Goal: Task Accomplishment & Management: Complete application form

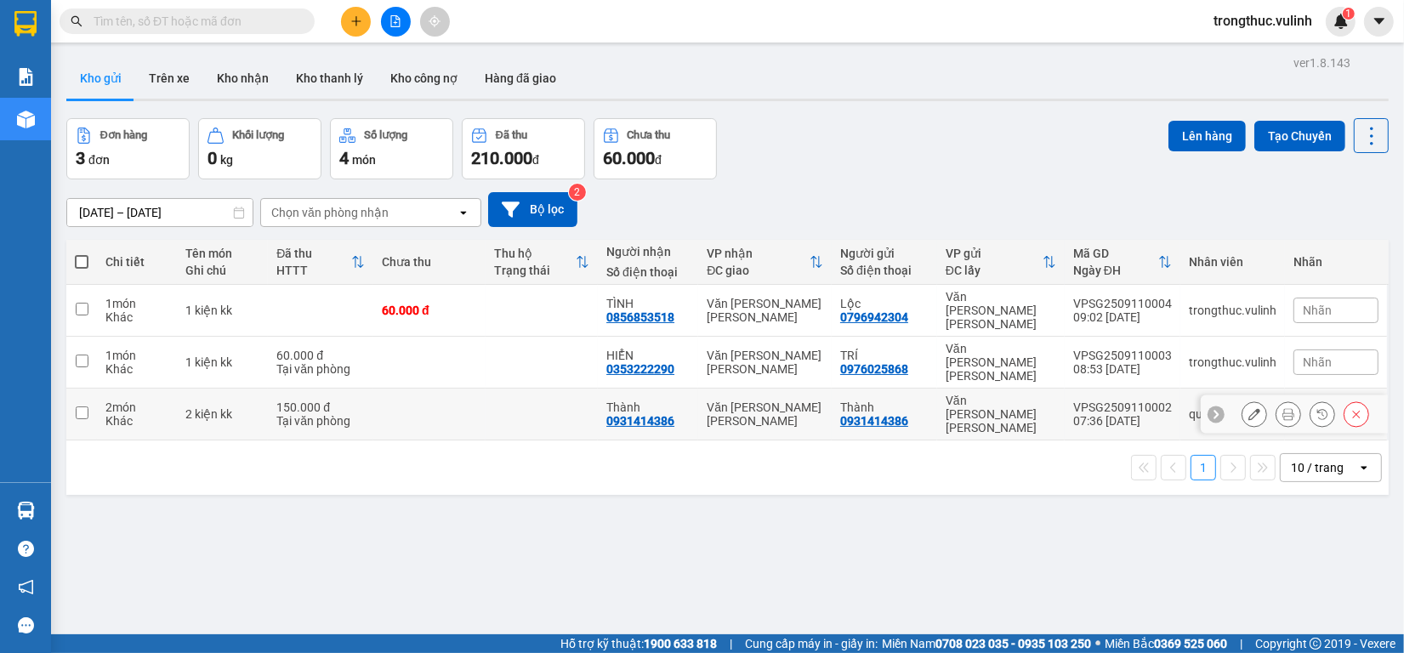
drag, startPoint x: 465, startPoint y: 389, endPoint x: 476, endPoint y: 362, distance: 28.6
click at [463, 389] on td at bounding box center [429, 415] width 112 height 52
checkbox input "true"
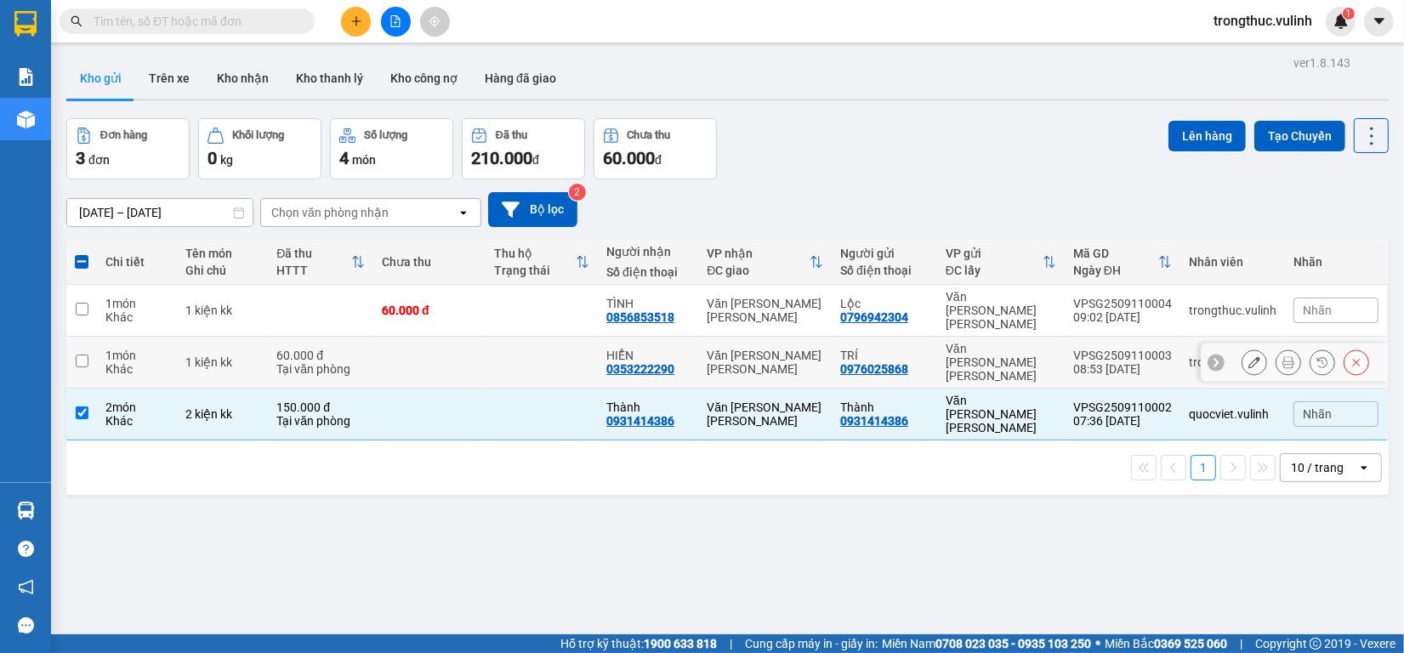
click at [487, 345] on td at bounding box center [542, 363] width 112 height 52
checkbox input "true"
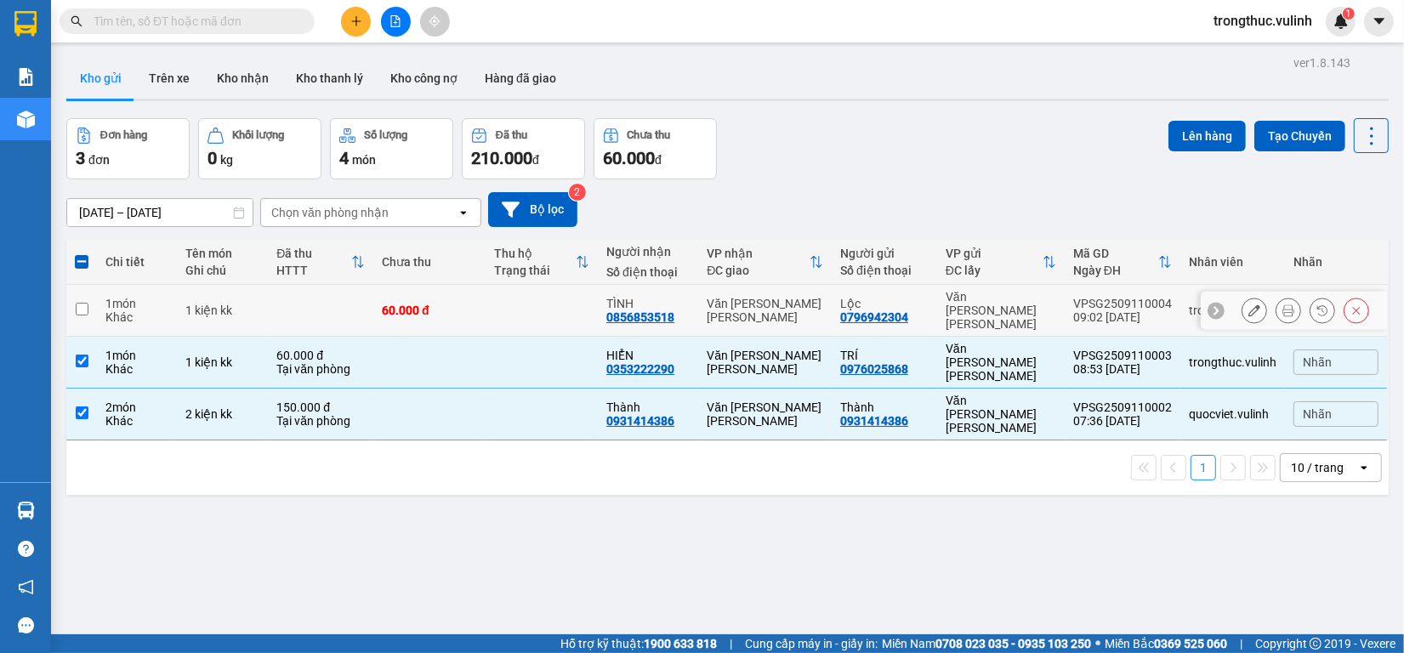
click at [514, 298] on td at bounding box center [542, 311] width 112 height 52
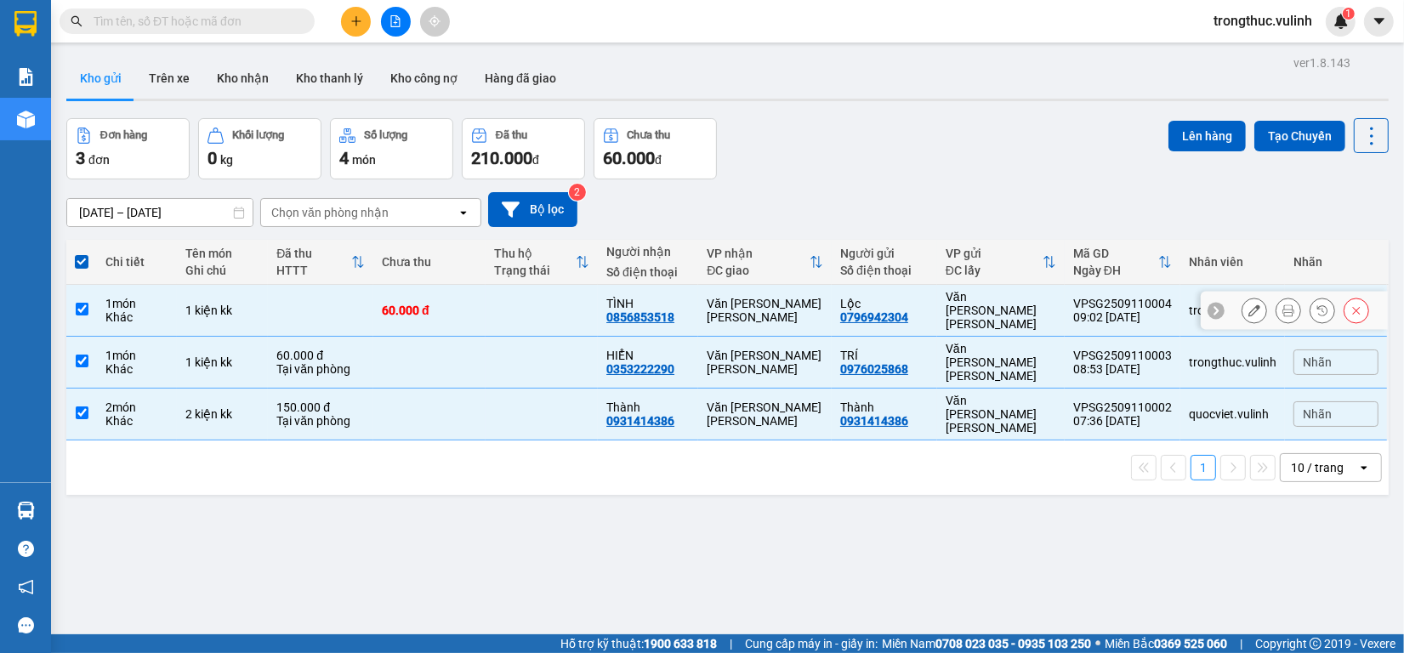
click at [486, 308] on td at bounding box center [542, 311] width 112 height 52
checkbox input "false"
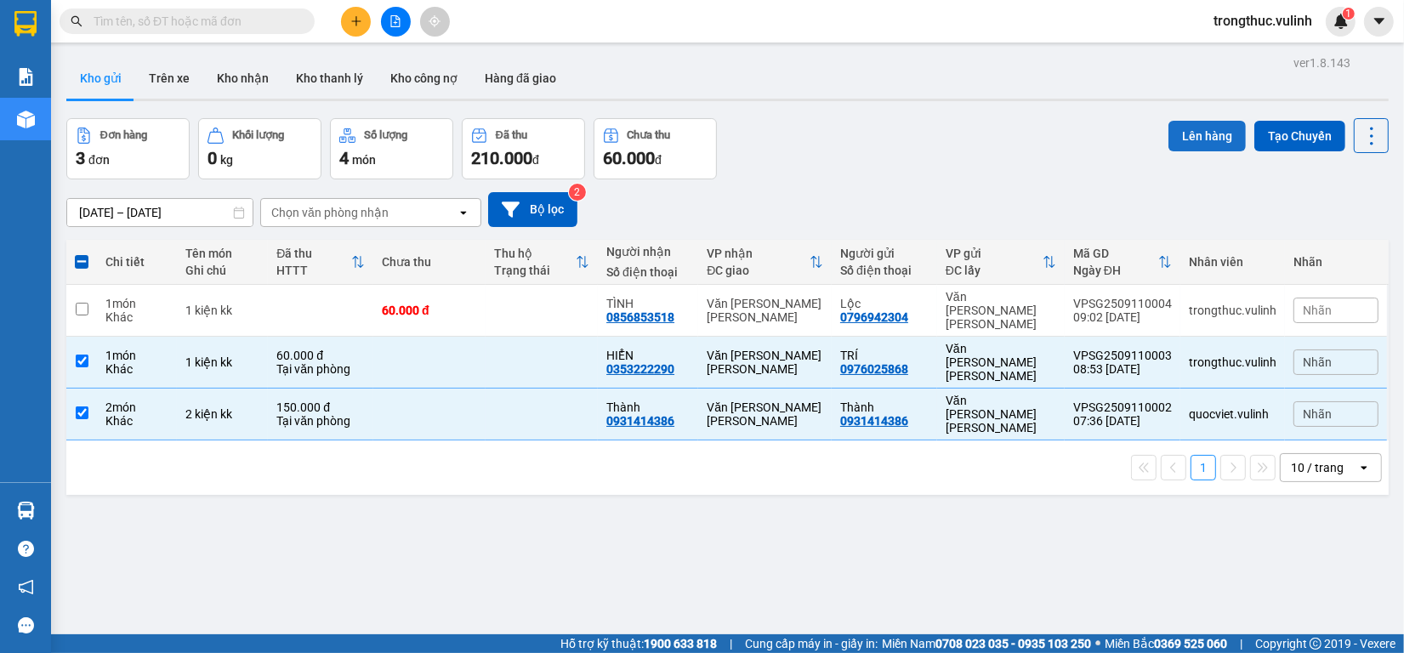
click at [1182, 129] on button "Lên hàng" at bounding box center [1206, 136] width 77 height 31
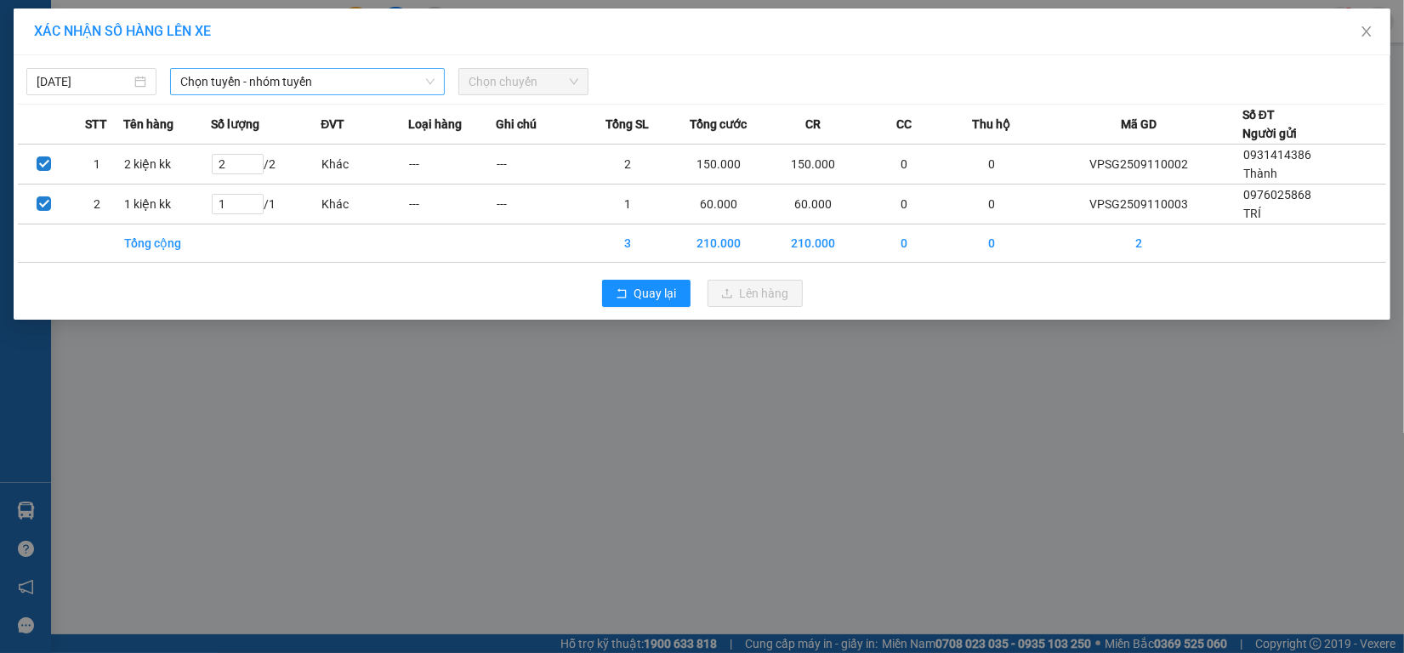
click at [325, 88] on span "Chọn tuyến - nhóm tuyến" at bounding box center [307, 82] width 254 height 26
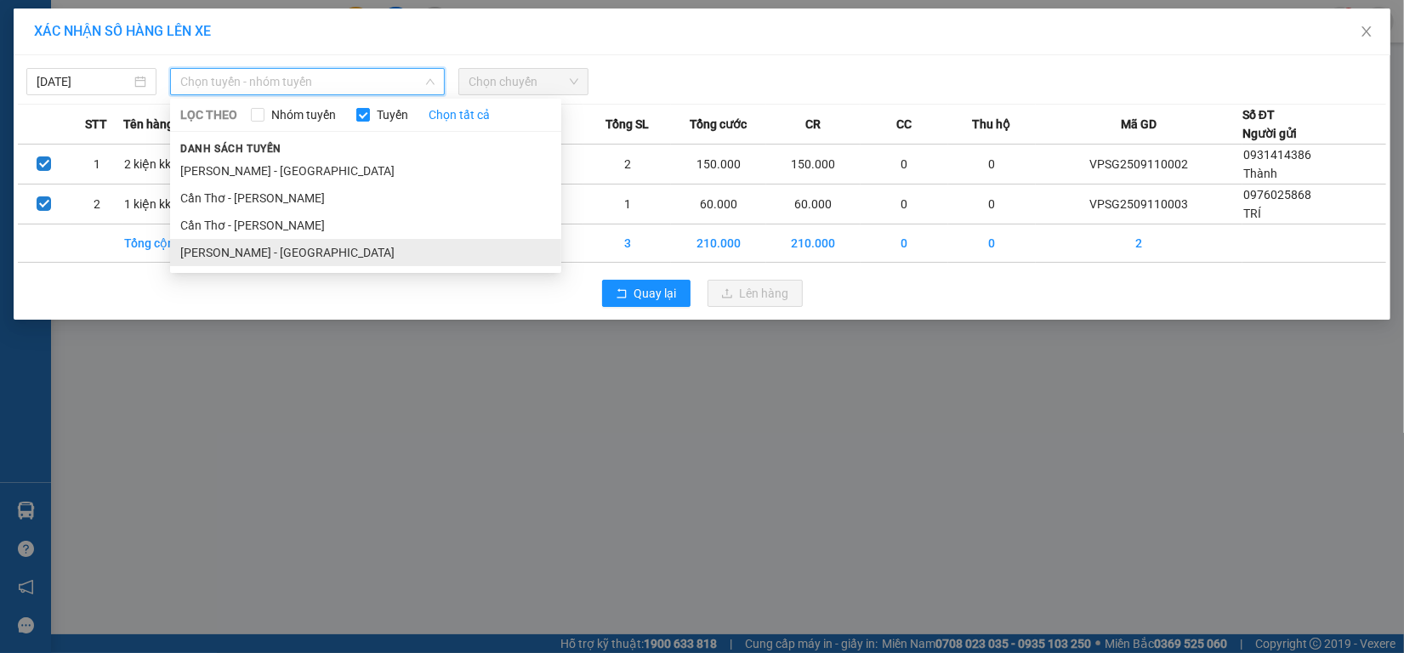
click at [295, 248] on li "[PERSON_NAME] - [GEOGRAPHIC_DATA]" at bounding box center [365, 252] width 391 height 27
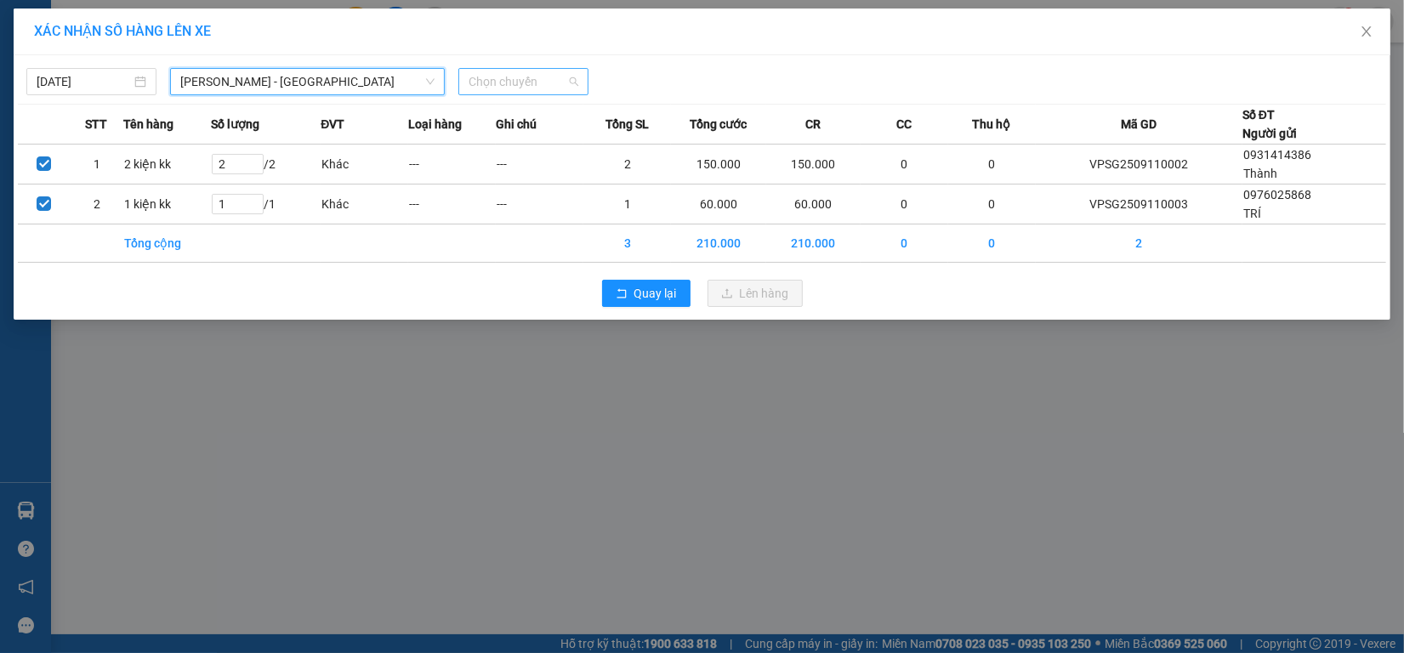
click at [520, 75] on span "Chọn chuyến" at bounding box center [524, 82] width 110 height 26
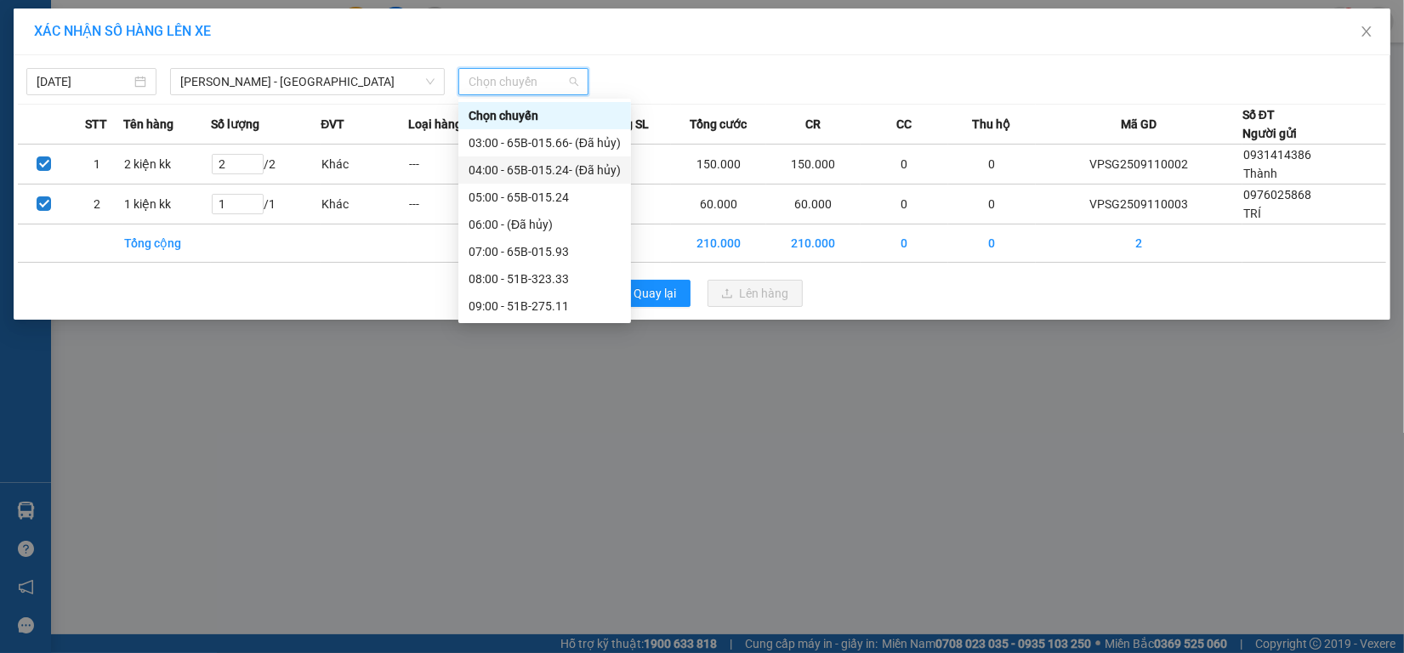
scroll to position [106, 0]
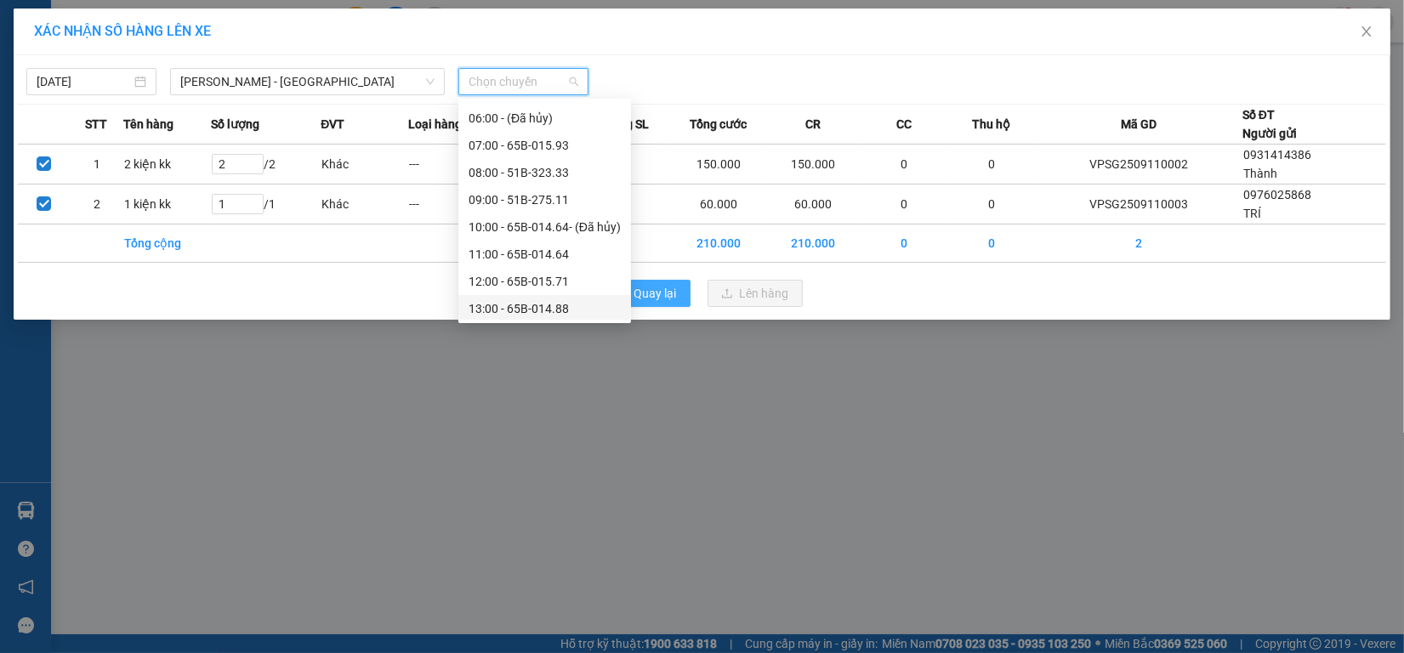
click at [677, 303] on button "Quay lại" at bounding box center [646, 293] width 88 height 27
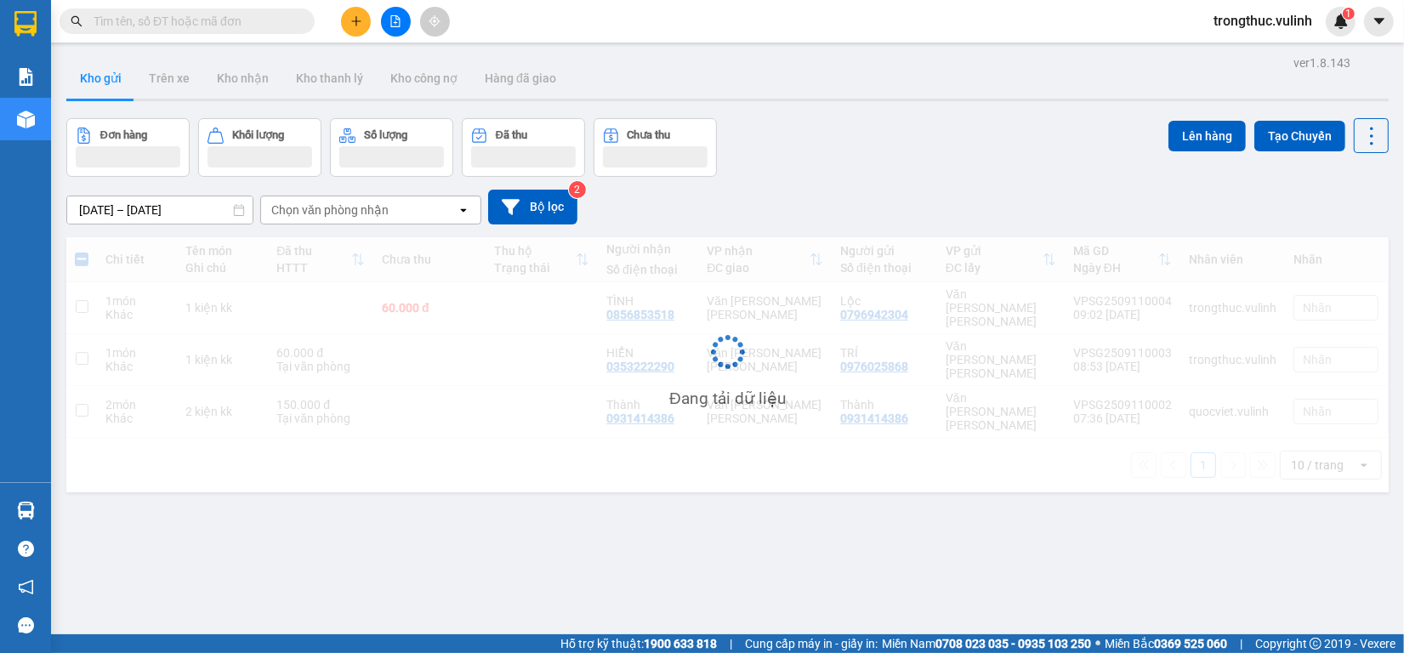
click at [669, 295] on div "Đang tải dữ liệu" at bounding box center [727, 364] width 1322 height 255
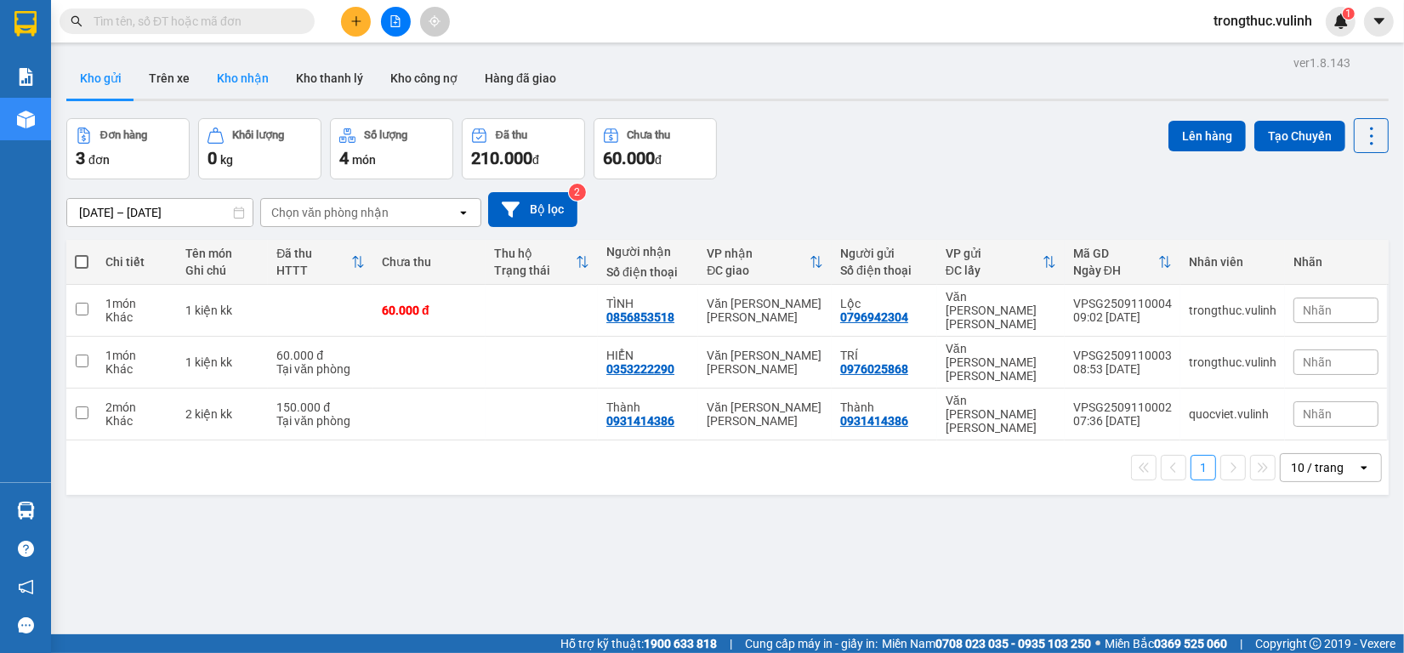
click at [255, 77] on button "Kho nhận" at bounding box center [242, 78] width 79 height 41
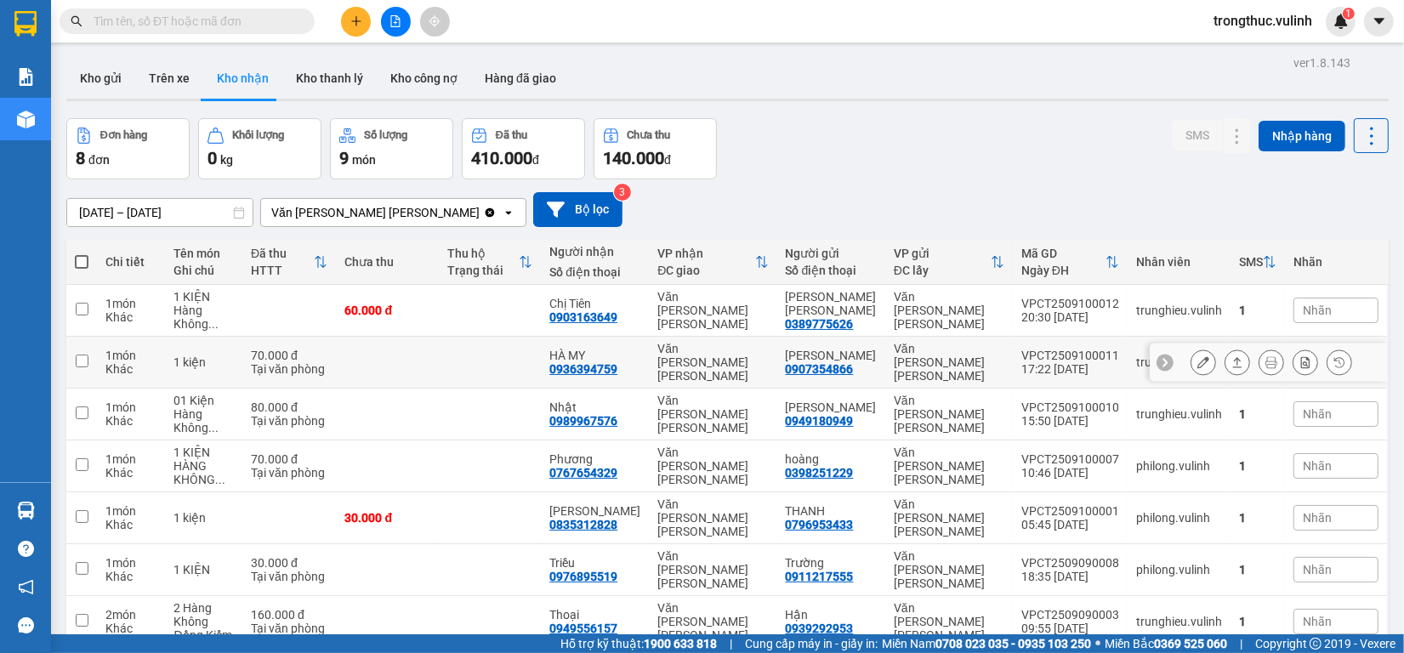
drag, startPoint x: 1128, startPoint y: 344, endPoint x: 1111, endPoint y: 346, distance: 16.2
click at [1128, 345] on td "trunghieu.vulinh" at bounding box center [1179, 363] width 103 height 52
checkbox input "true"
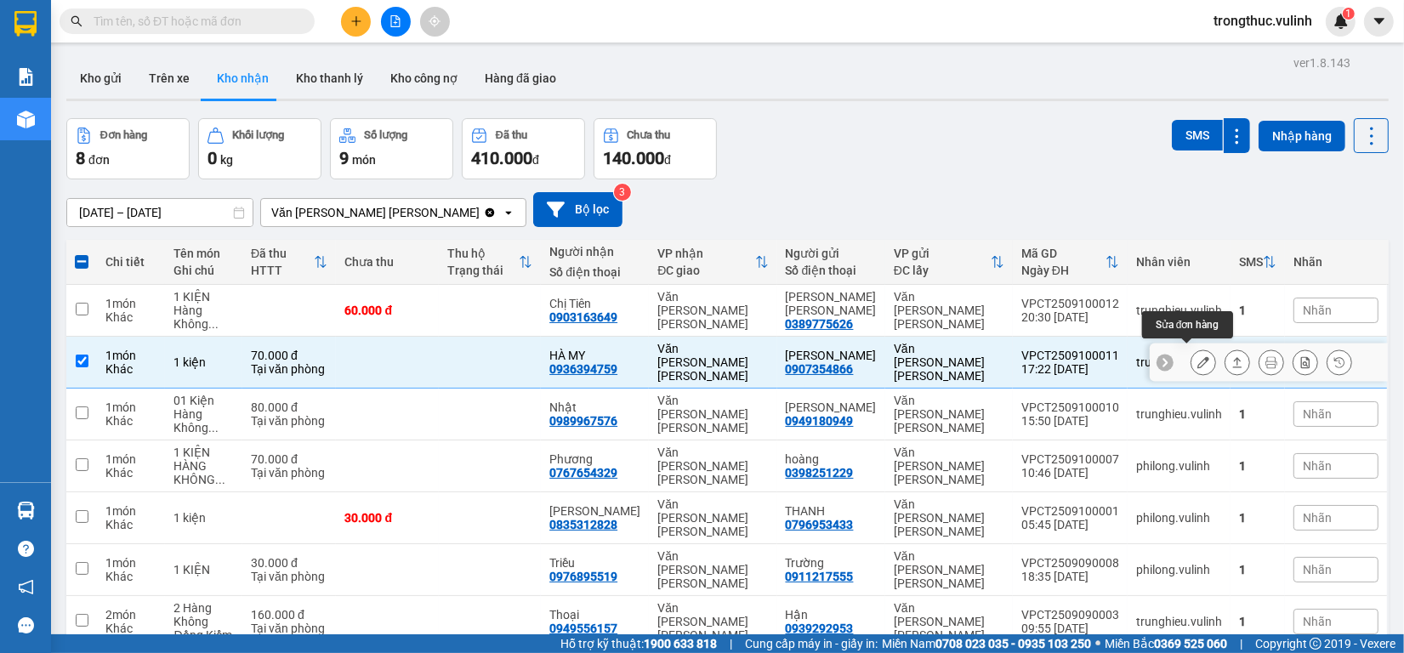
click at [1191, 355] on button at bounding box center [1203, 363] width 24 height 30
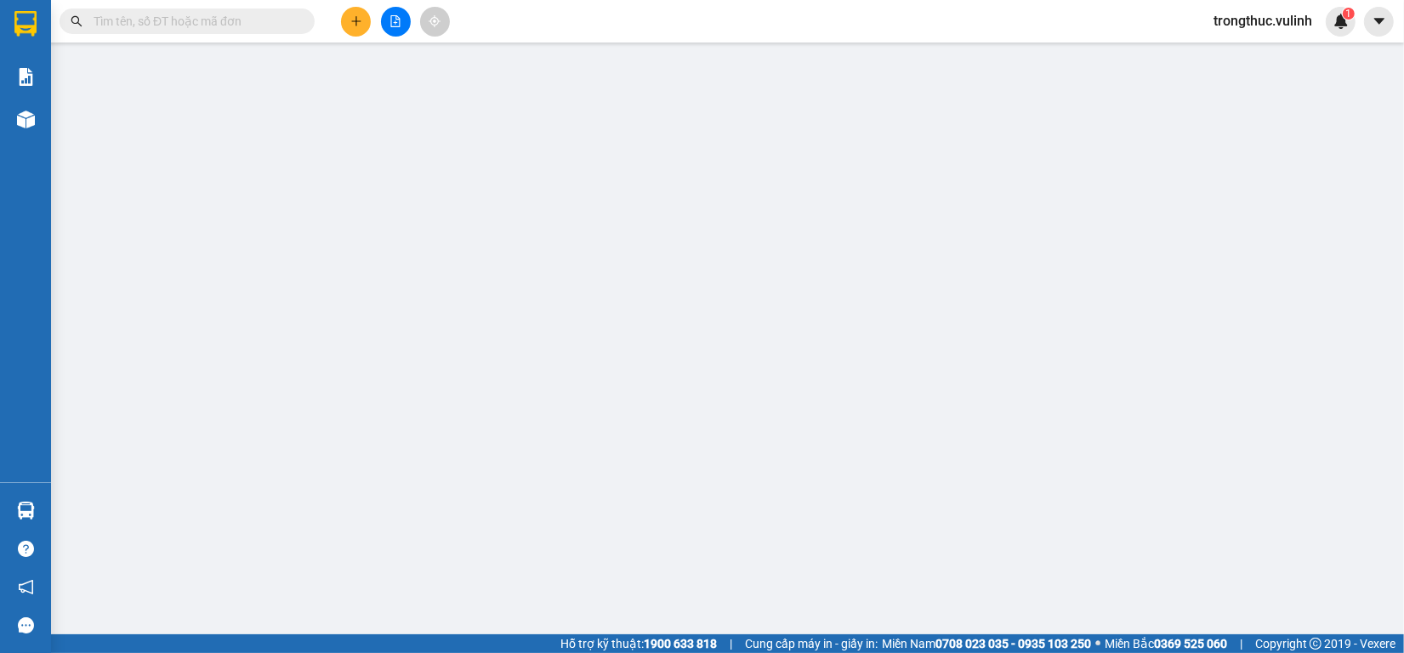
type input "0907354866"
type input "[PERSON_NAME]"
type input "0936394759"
type input "HÀ MY"
type input "70.000"
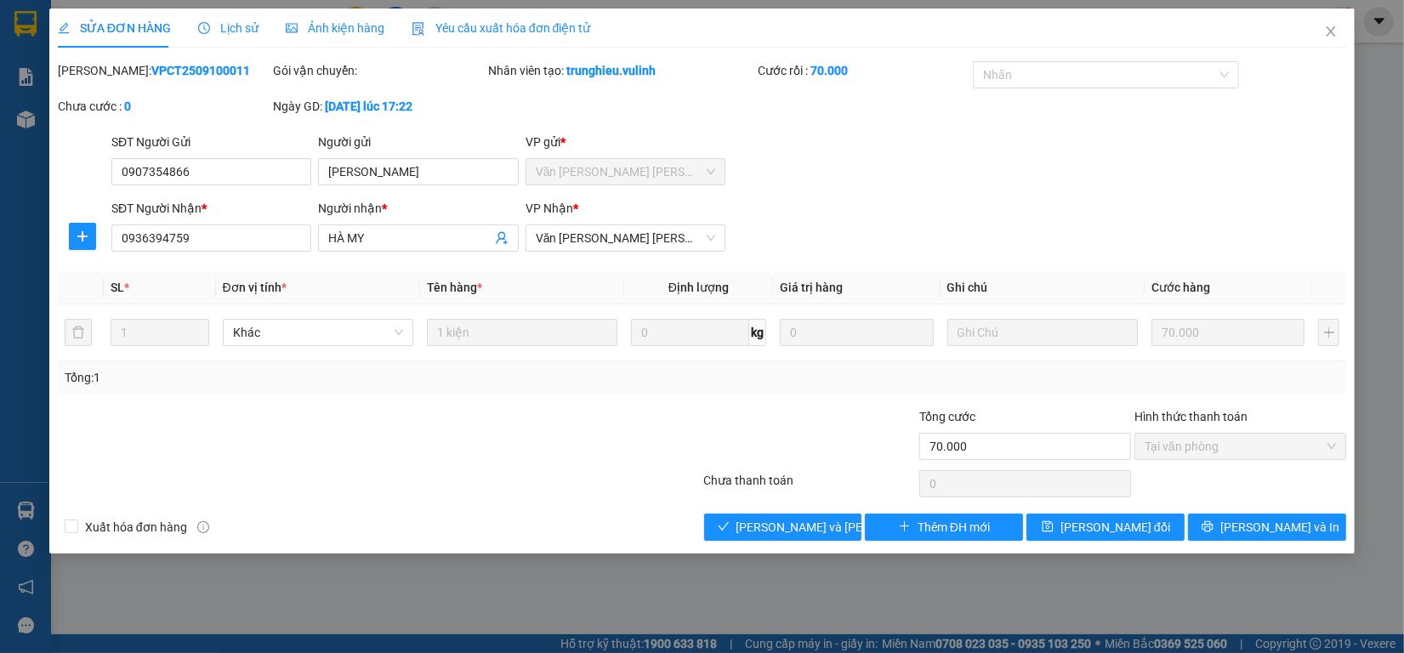
click at [227, 35] on span "Lịch sử" at bounding box center [228, 28] width 60 height 14
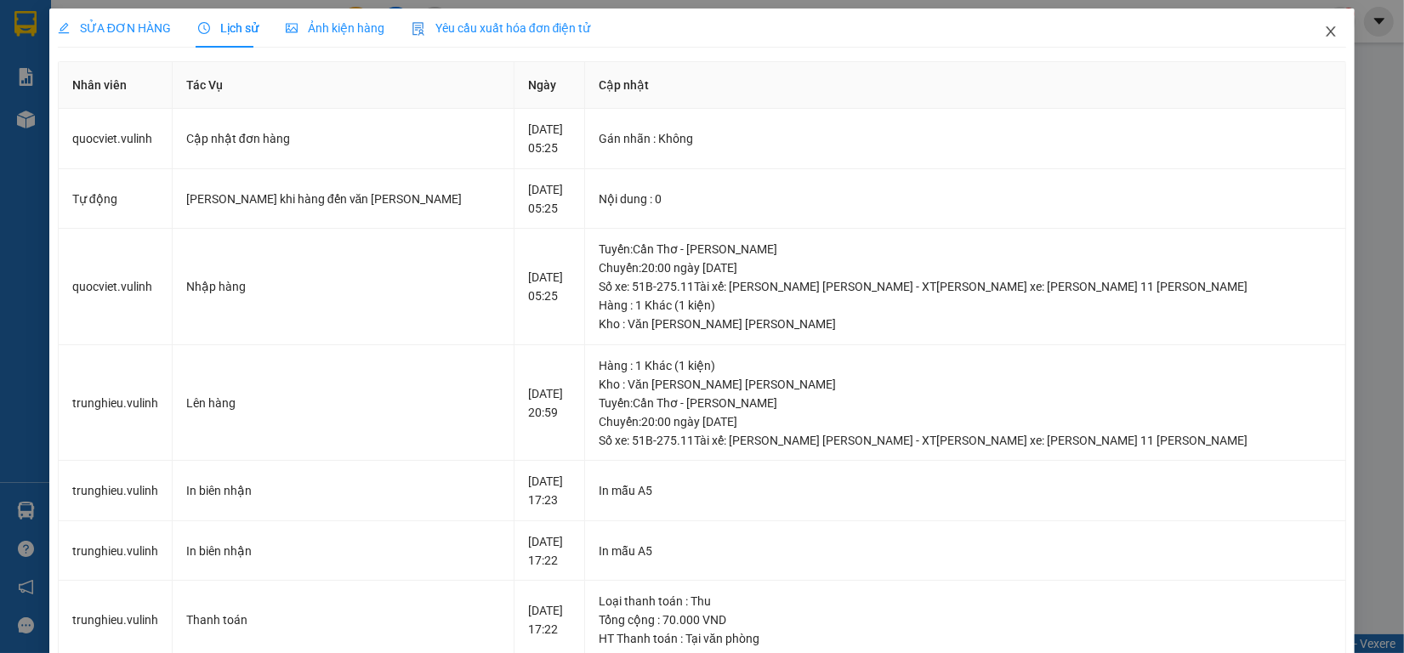
click at [1324, 26] on icon "close" at bounding box center [1331, 32] width 14 height 14
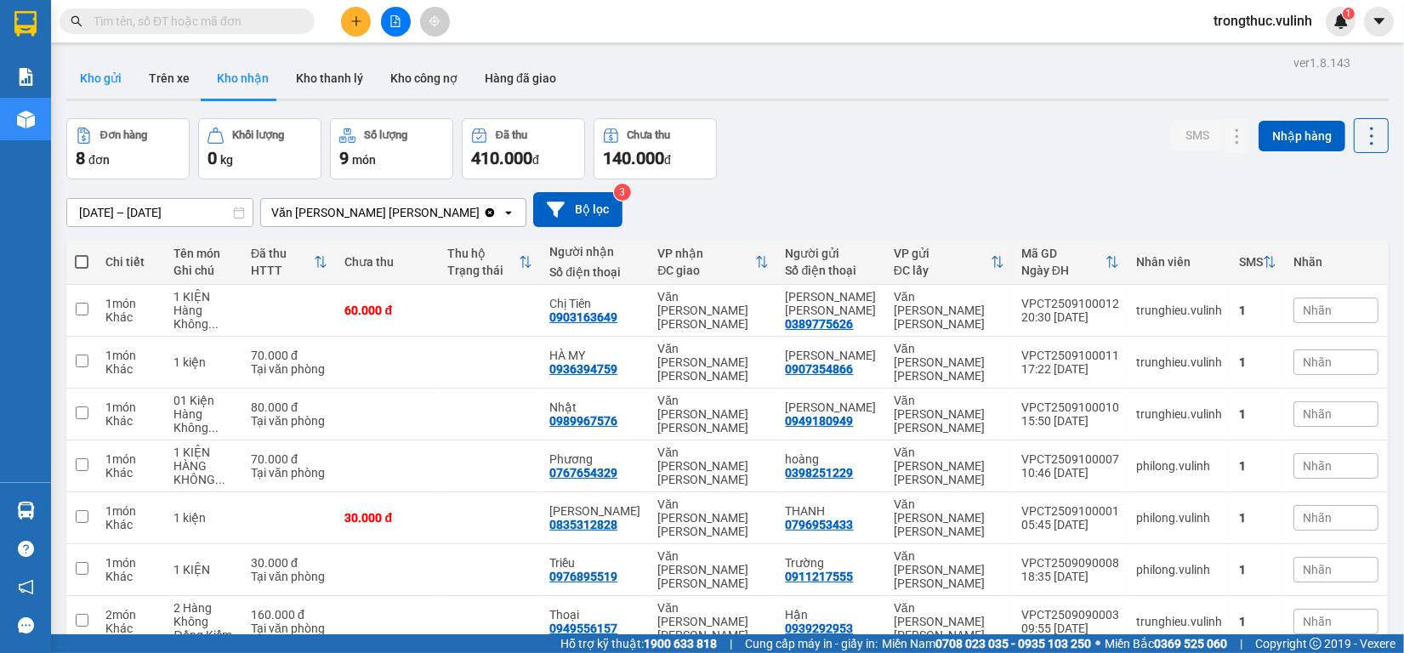
click at [94, 73] on button "Kho gửi" at bounding box center [100, 78] width 69 height 41
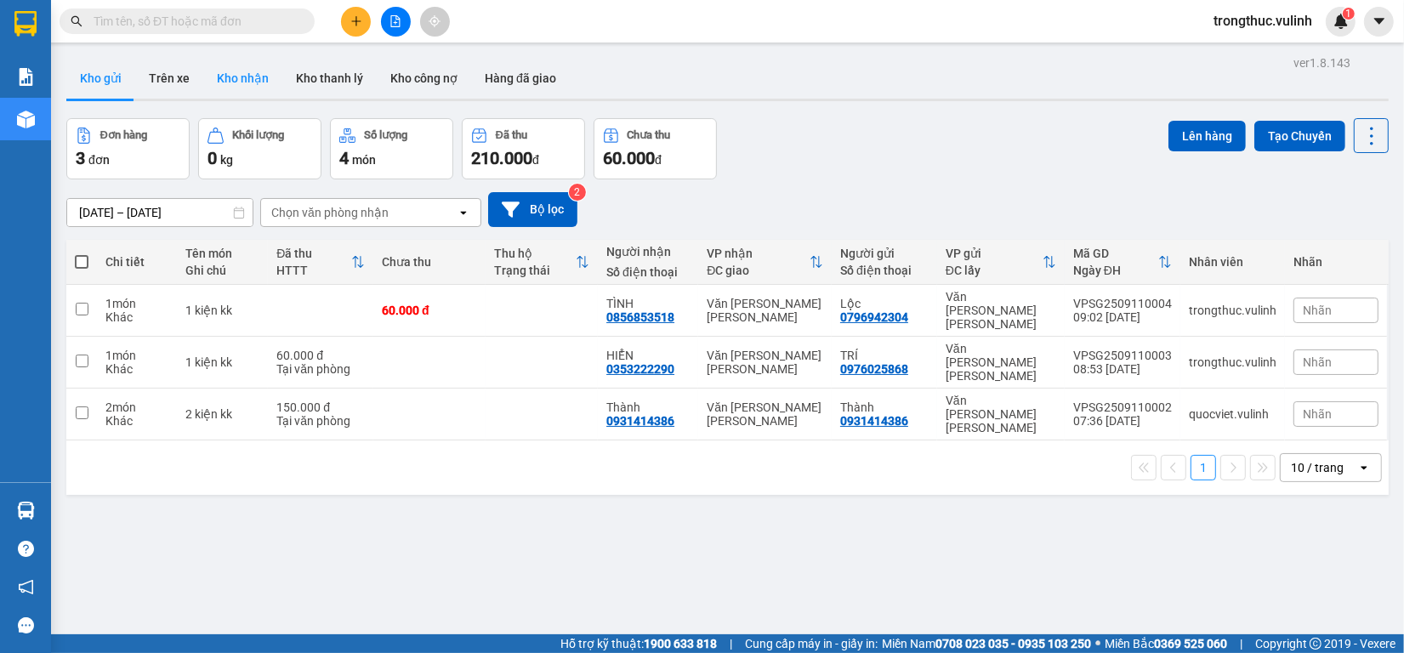
drag, startPoint x: 230, startPoint y: 86, endPoint x: 248, endPoint y: 86, distance: 17.9
click at [238, 86] on button "Kho nhận" at bounding box center [242, 78] width 79 height 41
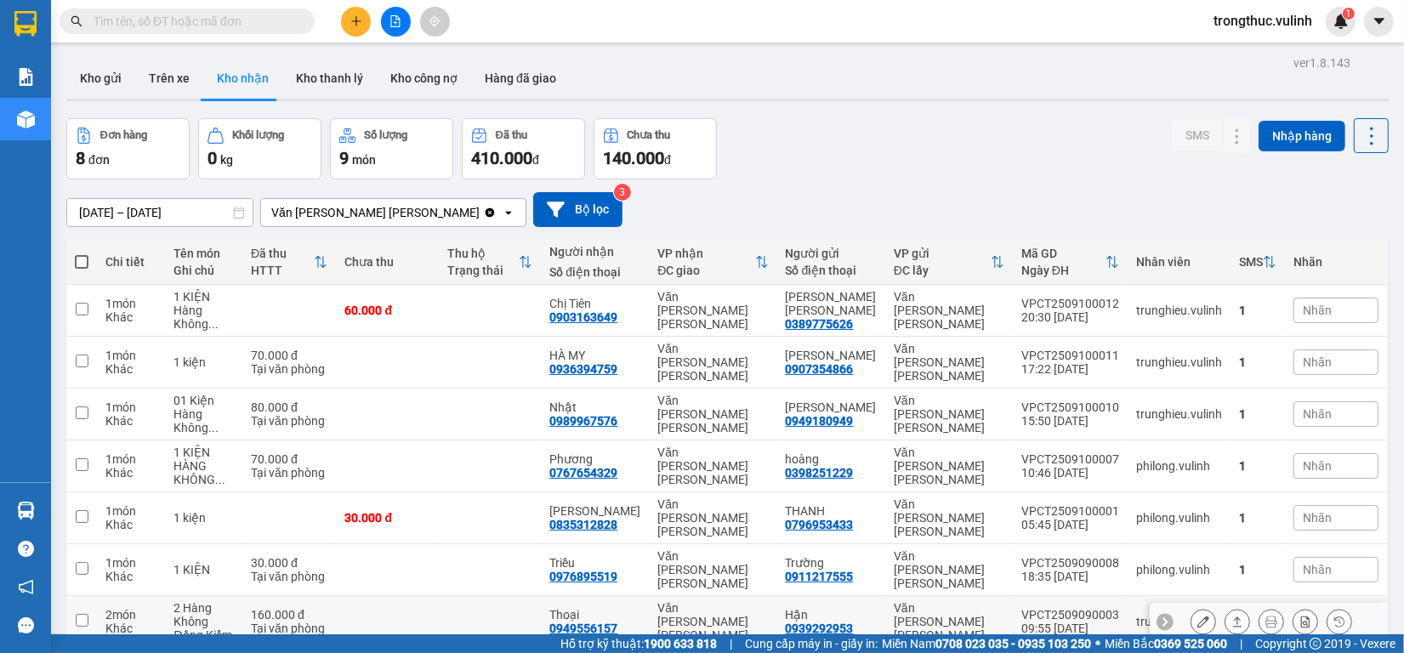
scroll to position [96, 0]
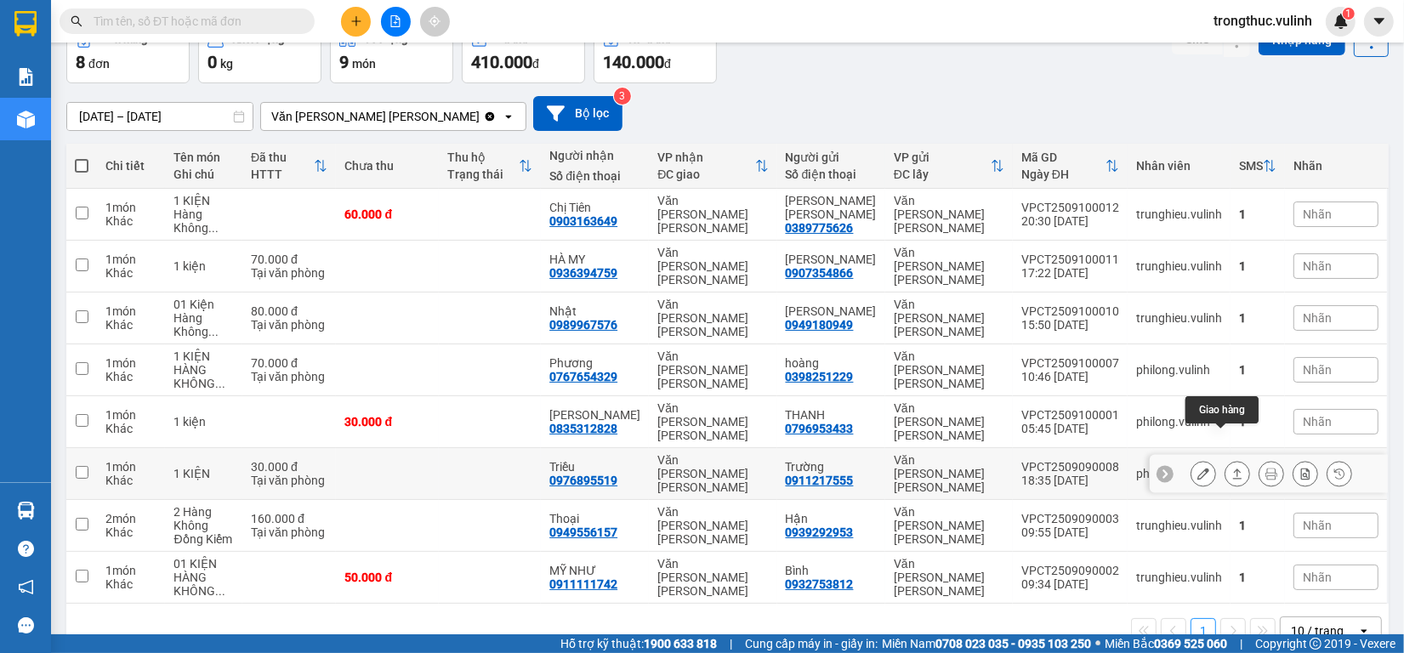
click at [1229, 459] on button at bounding box center [1237, 474] width 24 height 30
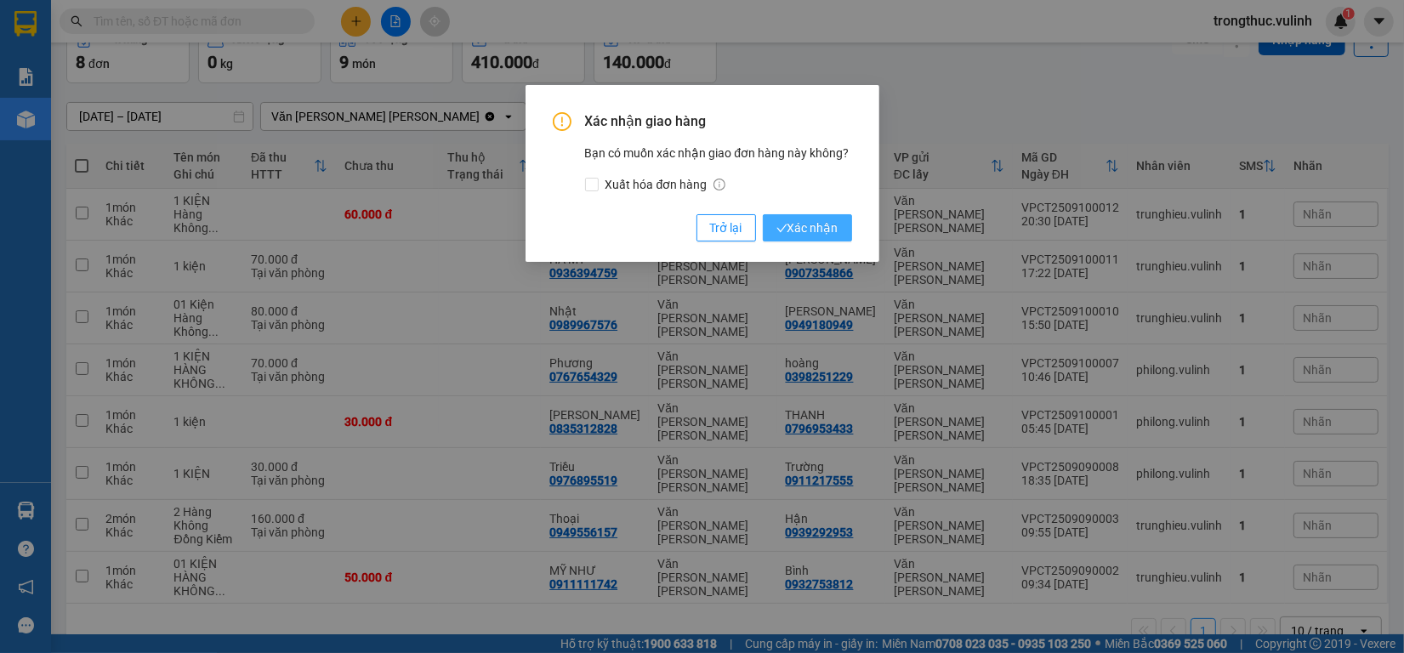
click at [815, 239] on button "Xác nhận" at bounding box center [807, 227] width 89 height 27
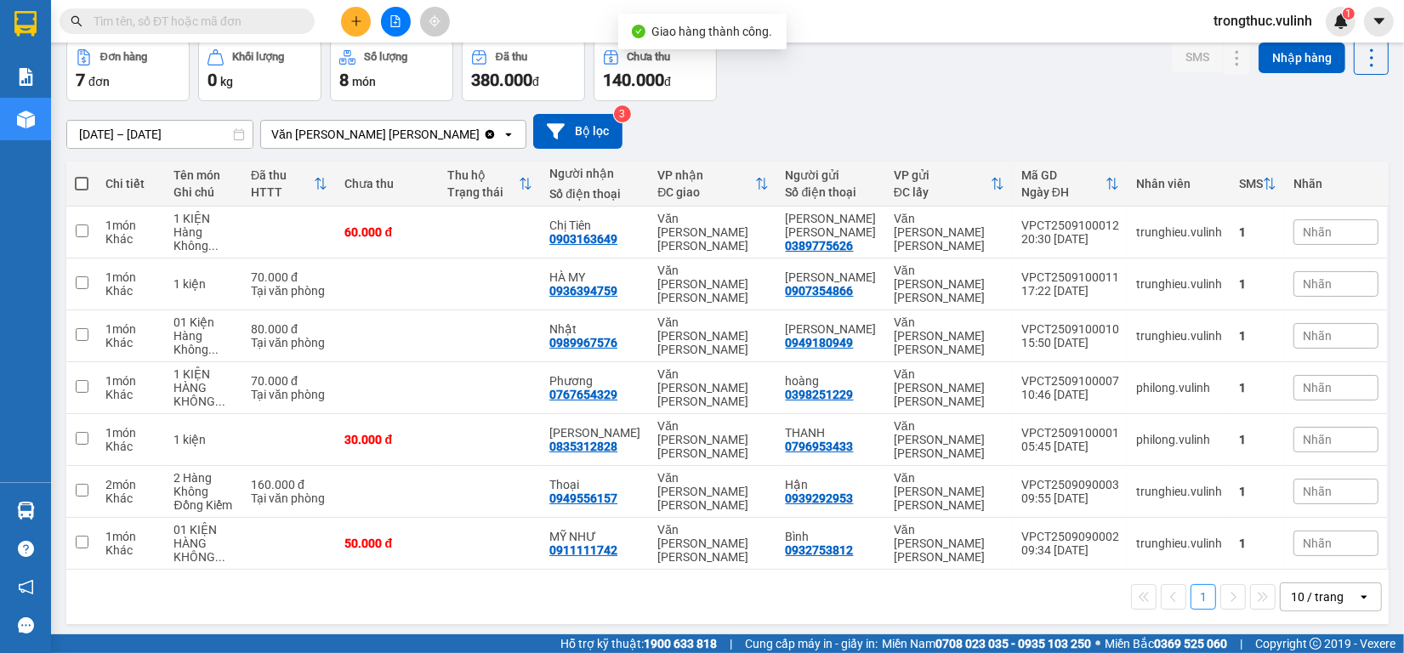
scroll to position [0, 0]
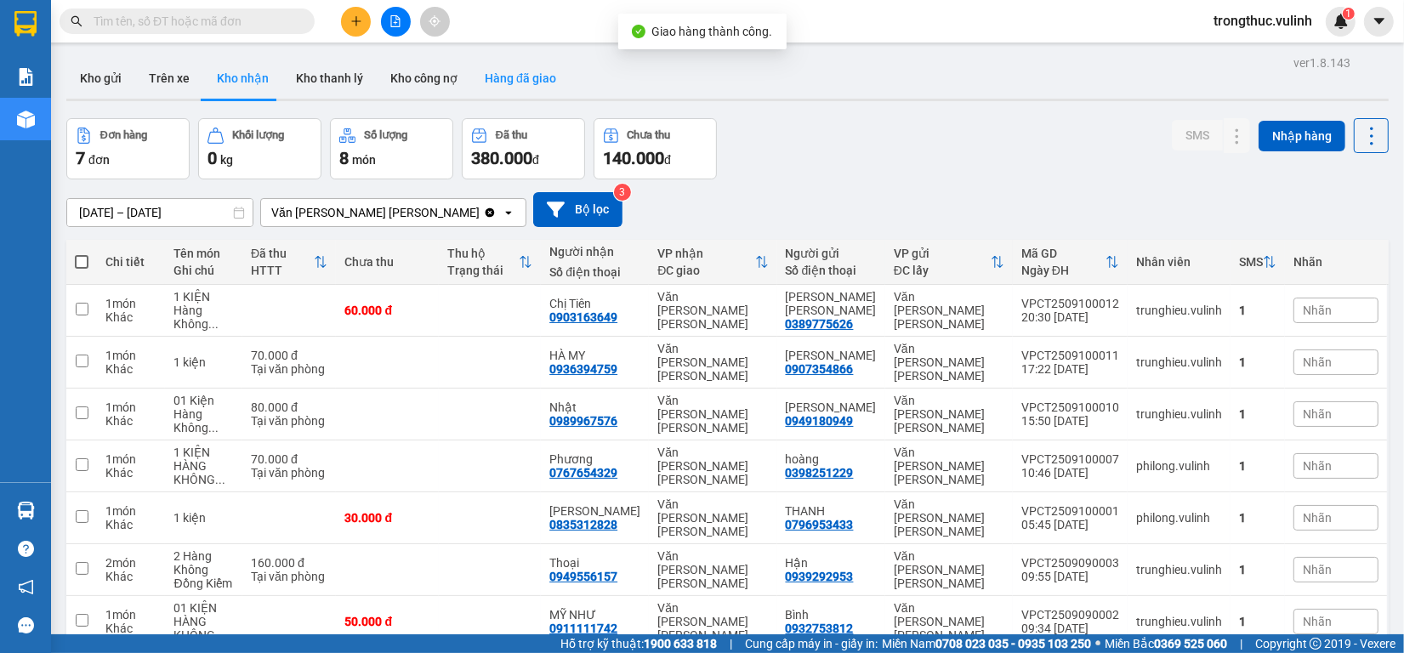
click at [498, 77] on button "Hàng đã giao" at bounding box center [520, 78] width 99 height 41
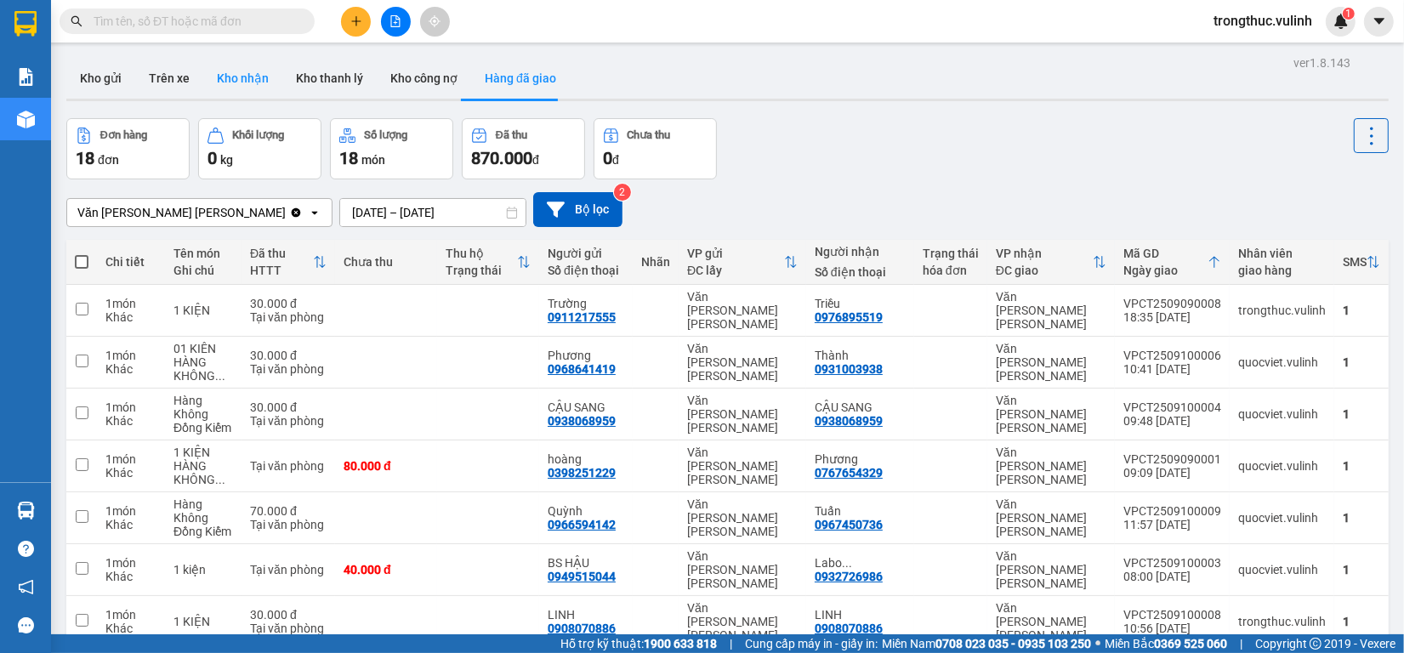
click at [262, 77] on button "Kho nhận" at bounding box center [242, 78] width 79 height 41
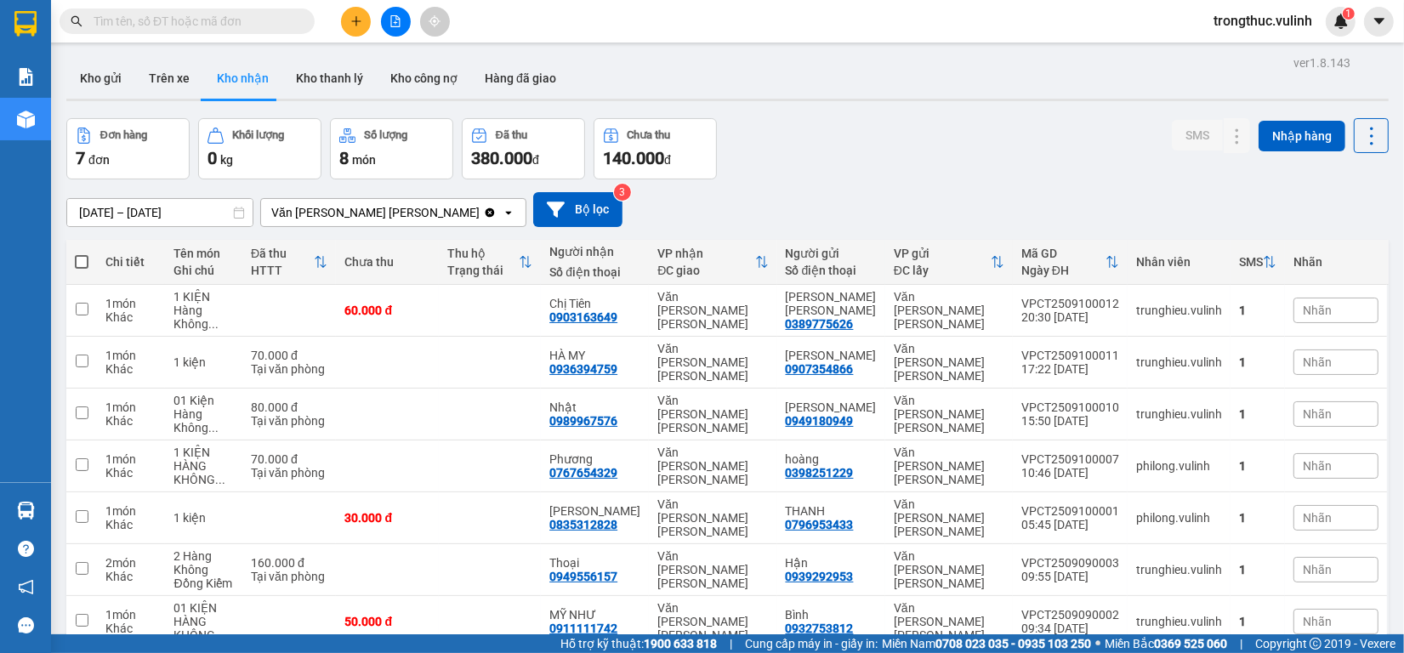
click at [232, 23] on input "text" at bounding box center [194, 21] width 201 height 19
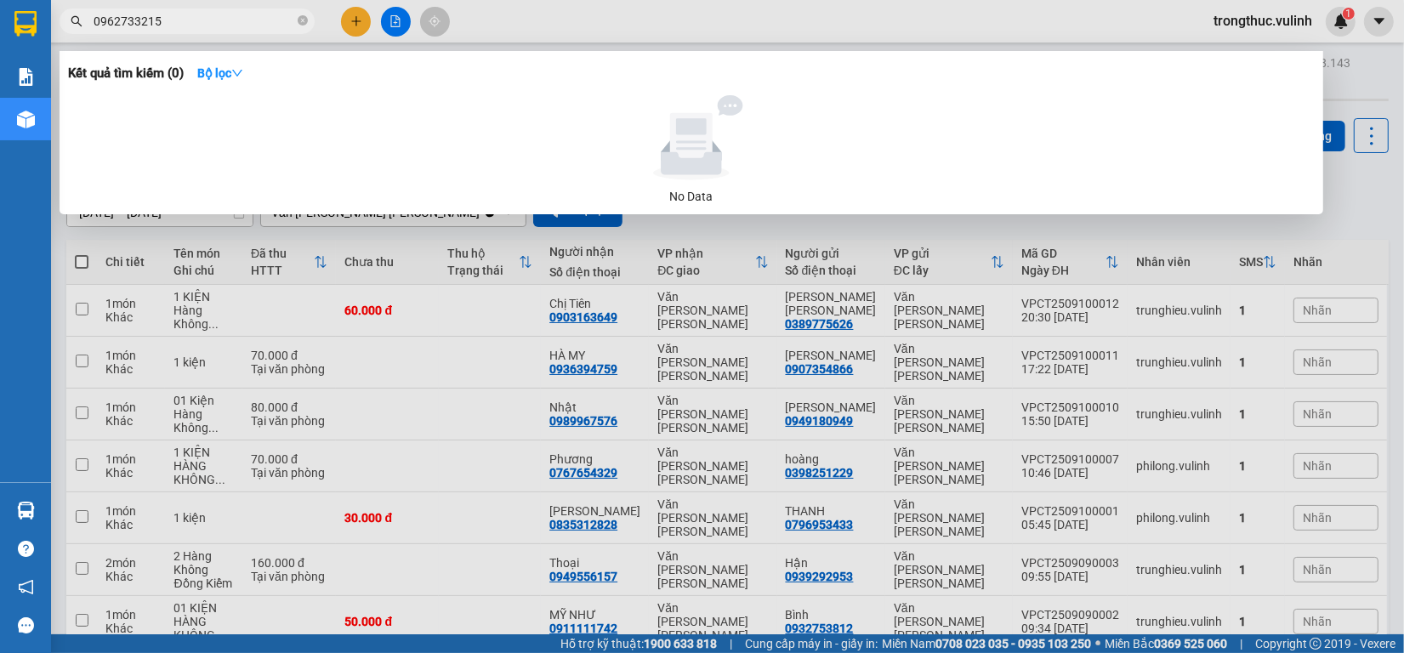
click at [207, 7] on div at bounding box center [702, 326] width 1404 height 653
click at [207, 31] on span "0962733215" at bounding box center [187, 22] width 255 height 26
click at [206, 28] on input "0962733215" at bounding box center [194, 21] width 201 height 19
type input "0"
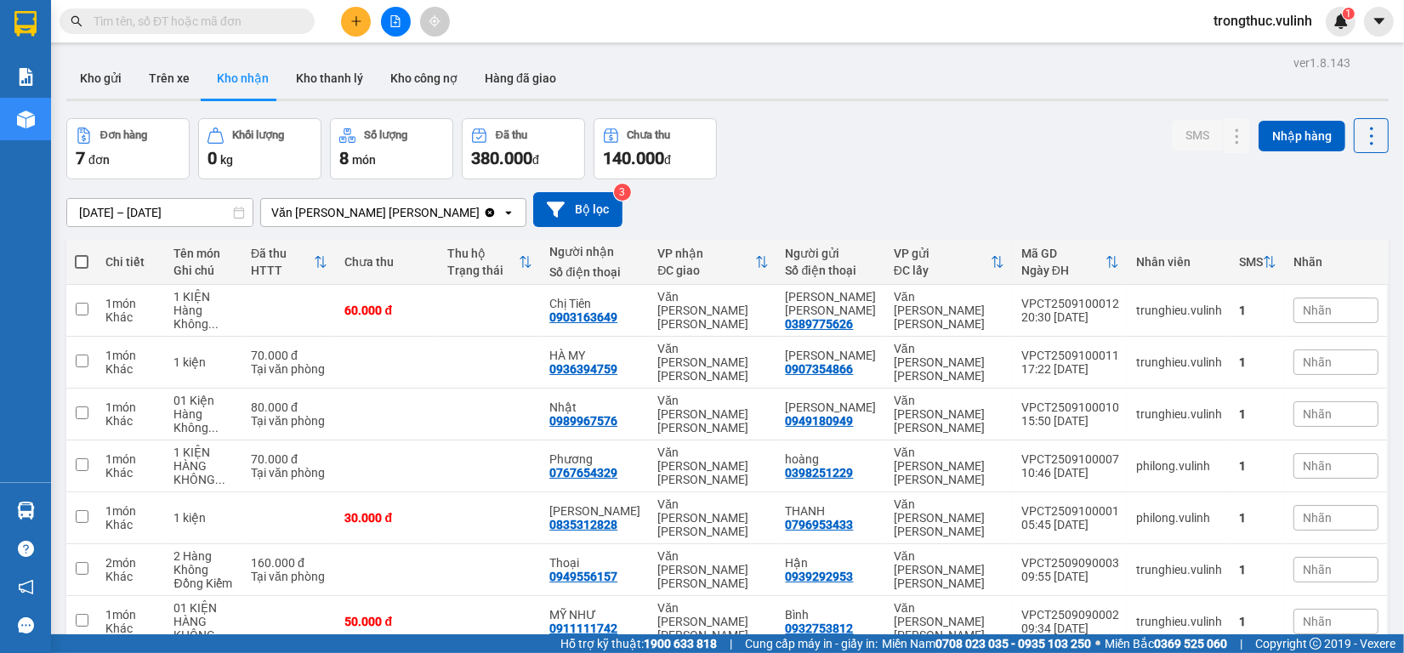
scroll to position [78, 0]
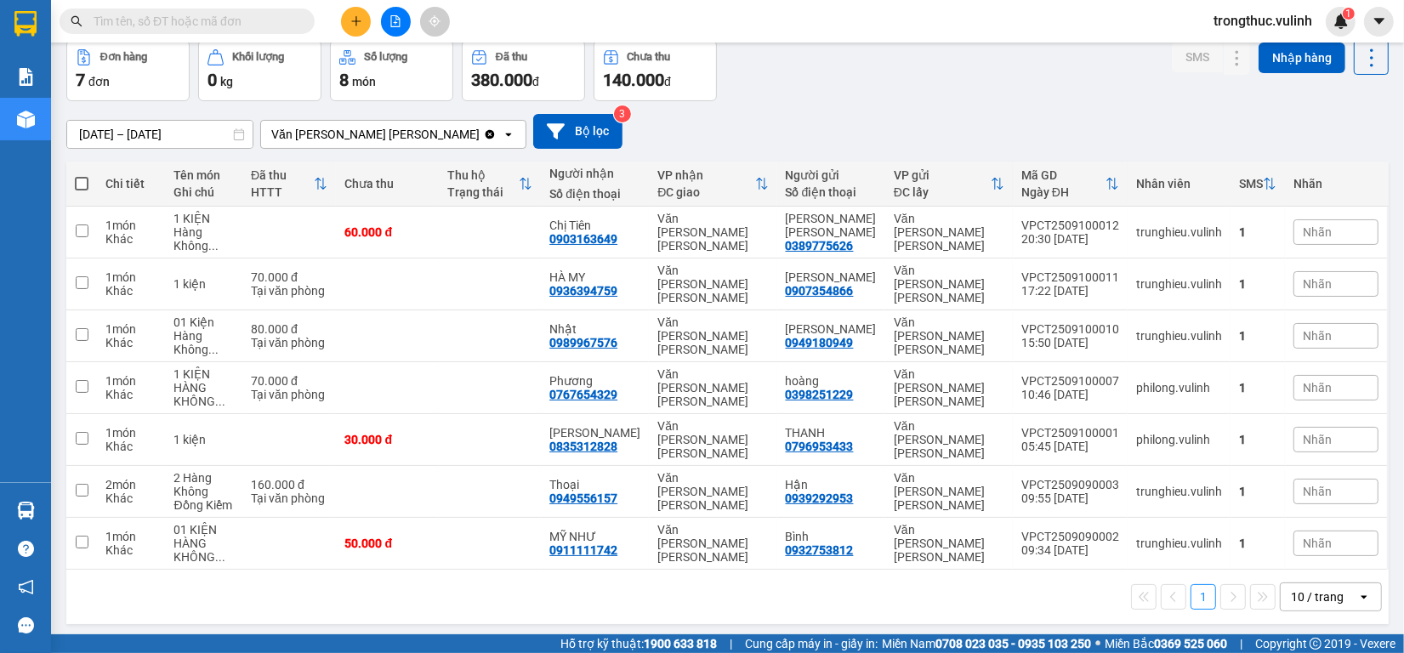
click at [1336, 583] on div "10 / trang" at bounding box center [1319, 596] width 77 height 27
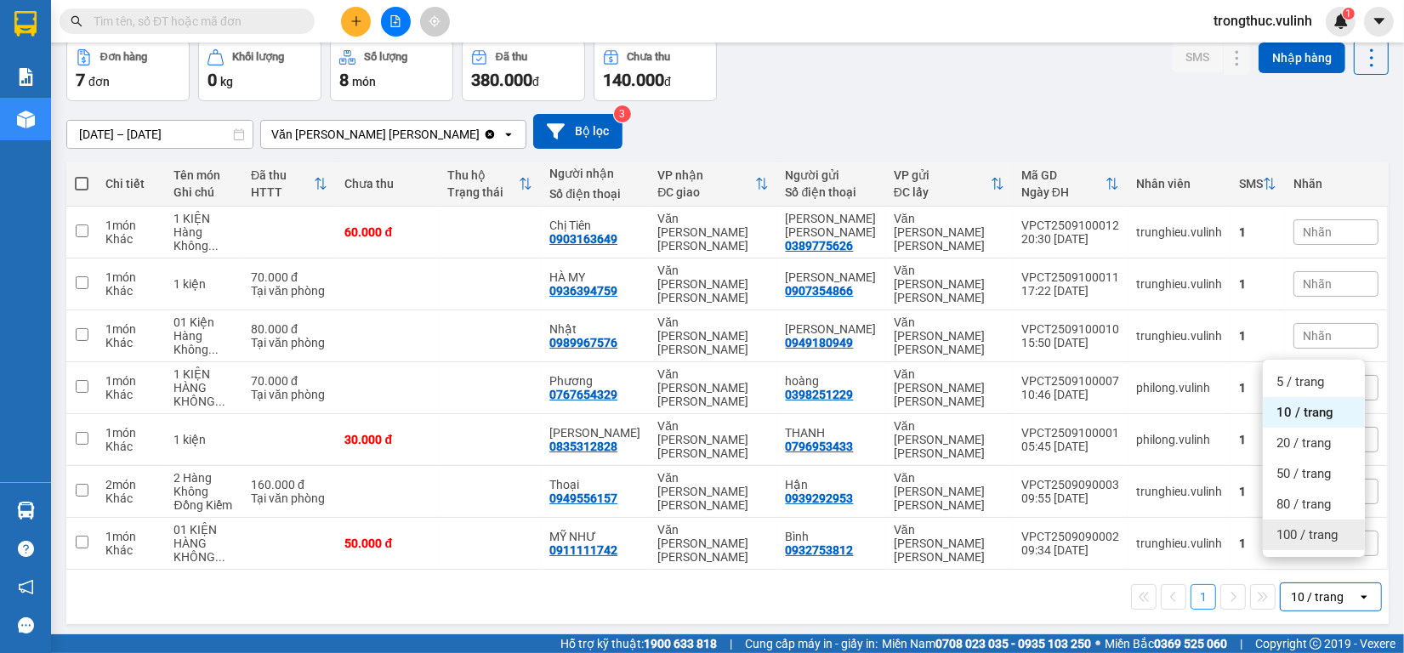
click at [1278, 534] on span "100 / trang" at bounding box center [1306, 534] width 61 height 17
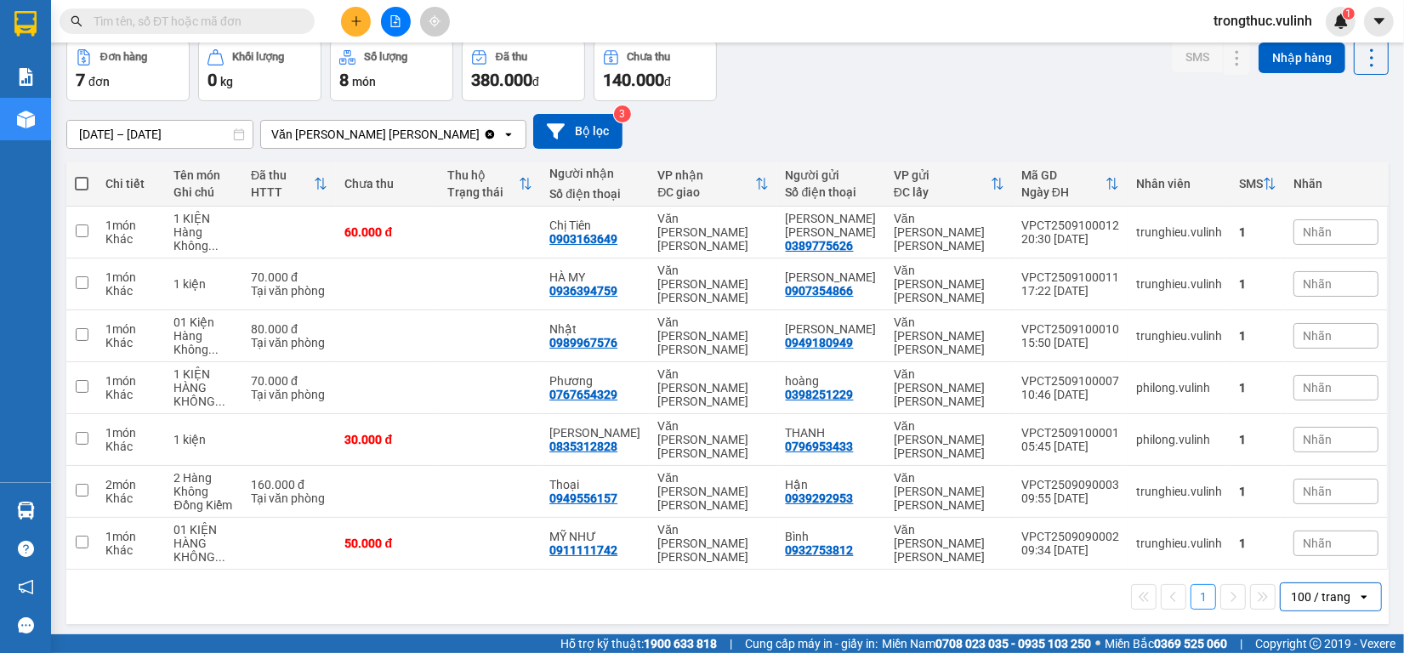
click at [277, 18] on input "text" at bounding box center [194, 21] width 201 height 19
click at [264, 14] on input "text" at bounding box center [194, 21] width 201 height 19
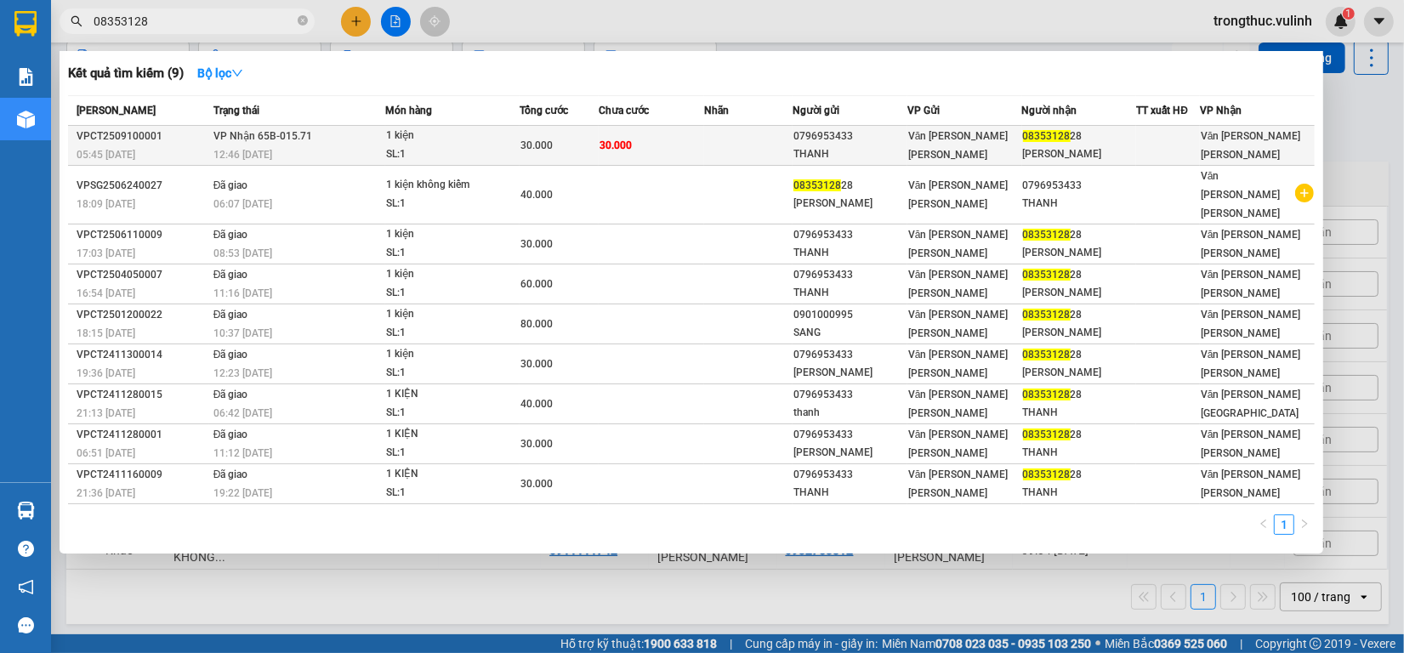
type input "08353128"
click at [1087, 136] on div "08353128 28" at bounding box center [1079, 137] width 113 height 18
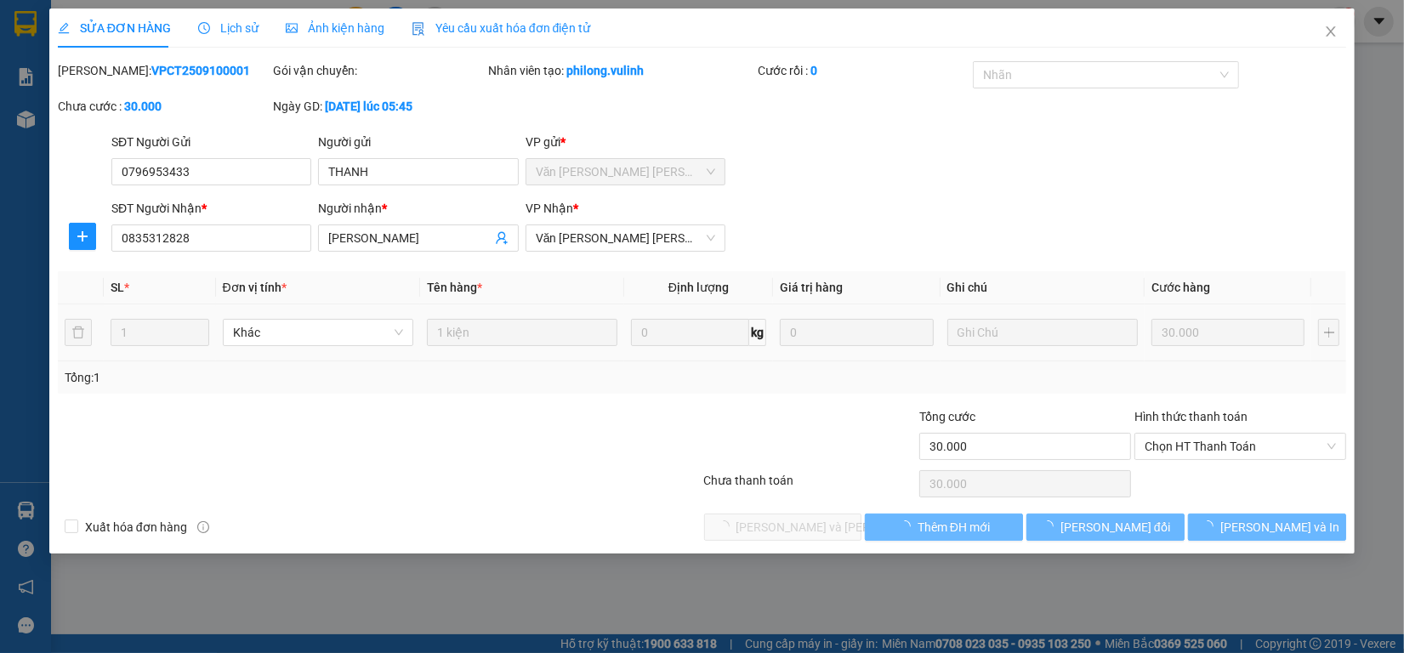
type input "0796953433"
type input "THANH"
type input "0835312828"
type input "[PERSON_NAME]"
type input "30.000"
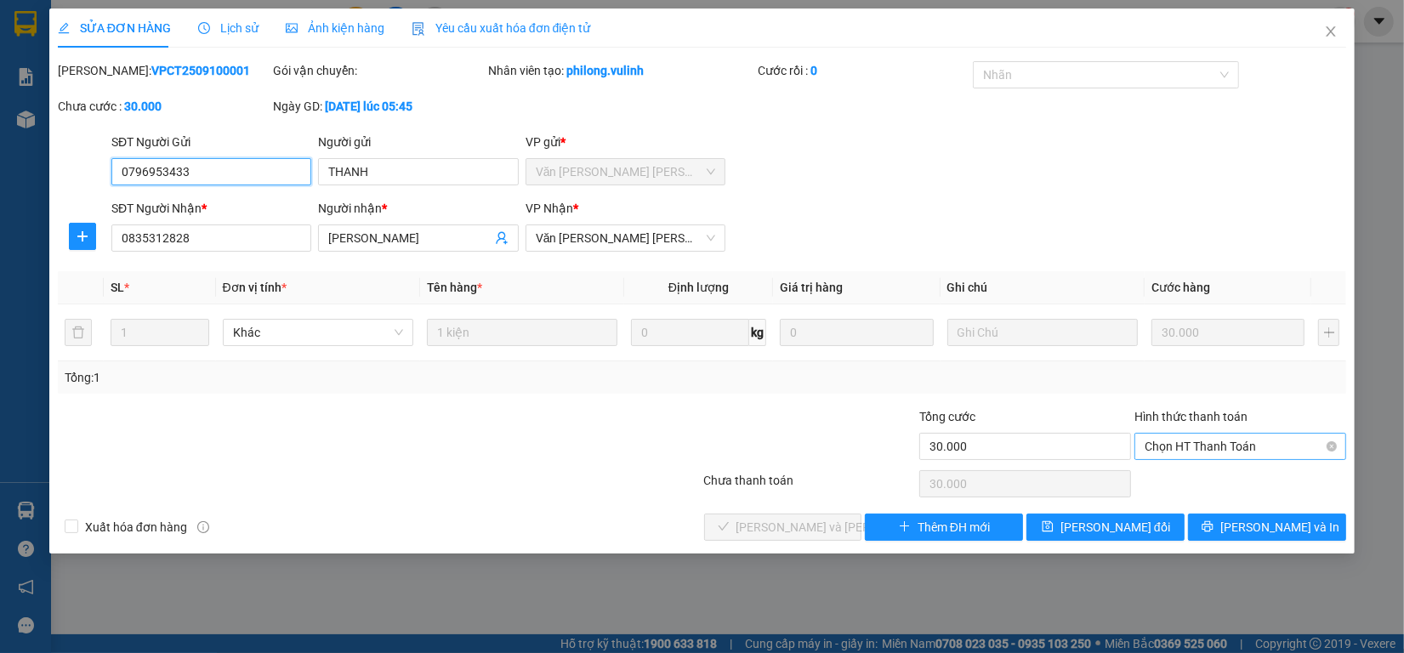
click at [1221, 443] on span "Chọn HT Thanh Toán" at bounding box center [1240, 447] width 191 height 26
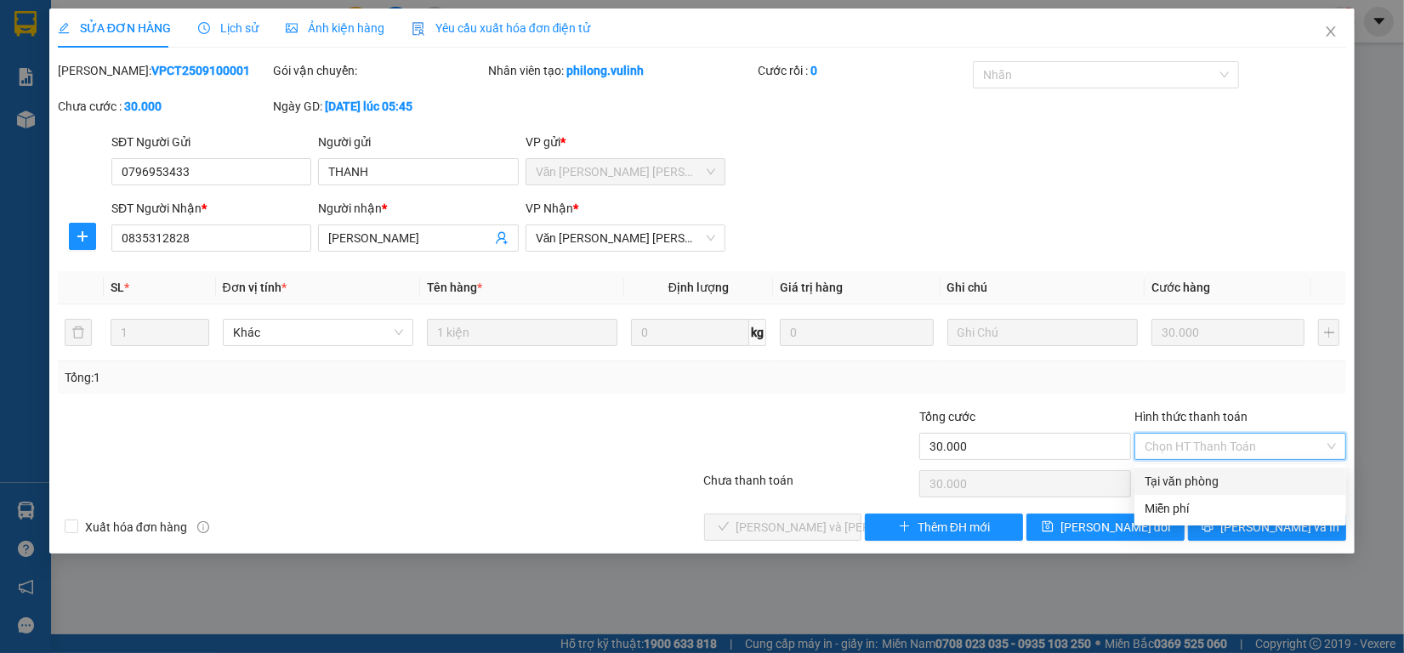
click at [1179, 477] on div "Tại văn phòng" at bounding box center [1240, 481] width 191 height 19
type input "0"
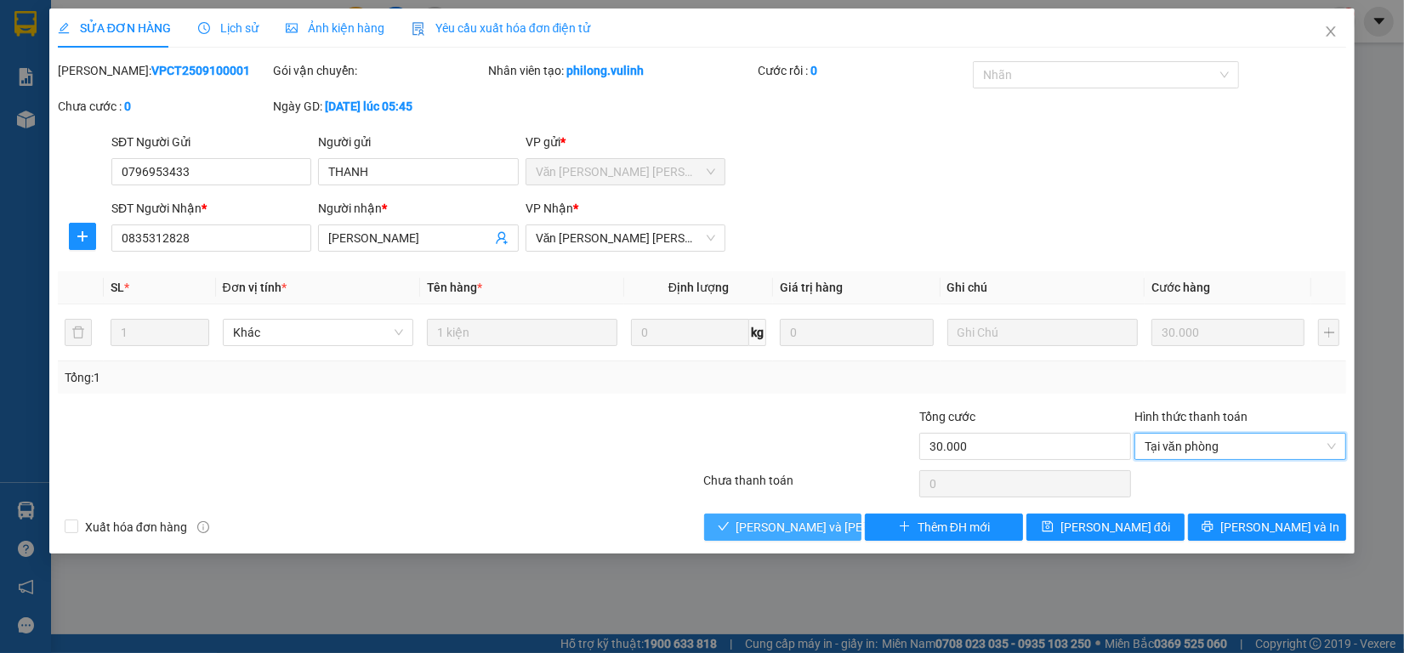
click at [770, 529] on span "[PERSON_NAME] và [PERSON_NAME] hàng" at bounding box center [851, 527] width 230 height 19
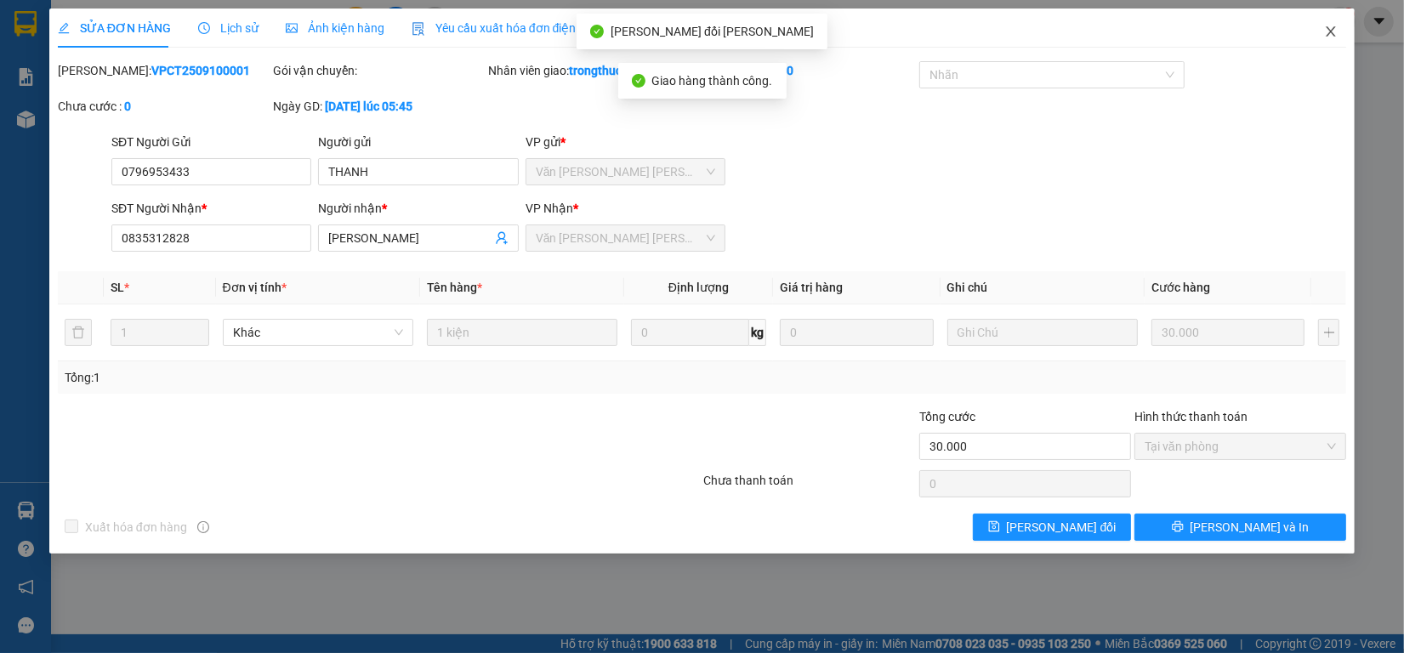
click at [1333, 28] on icon "close" at bounding box center [1331, 31] width 9 height 10
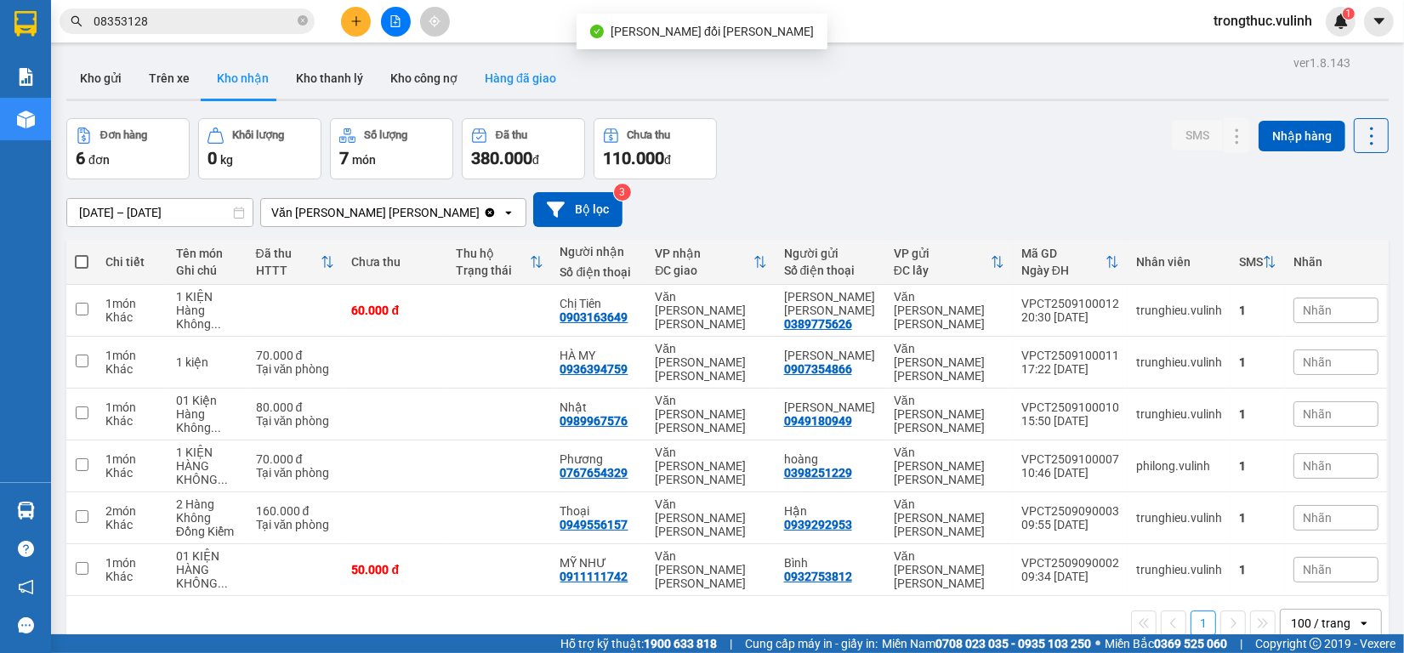
click at [498, 88] on button "Hàng đã giao" at bounding box center [520, 78] width 99 height 41
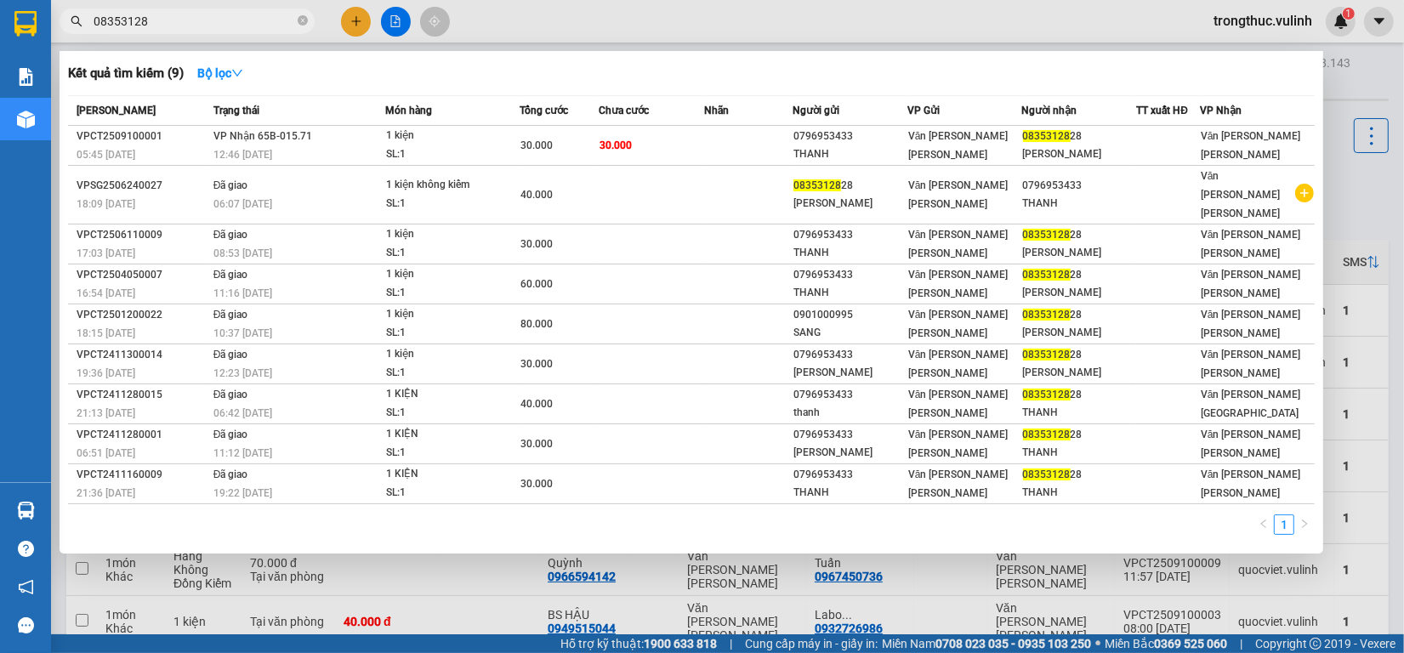
click at [228, 21] on input "08353128" at bounding box center [194, 21] width 201 height 19
type input "0"
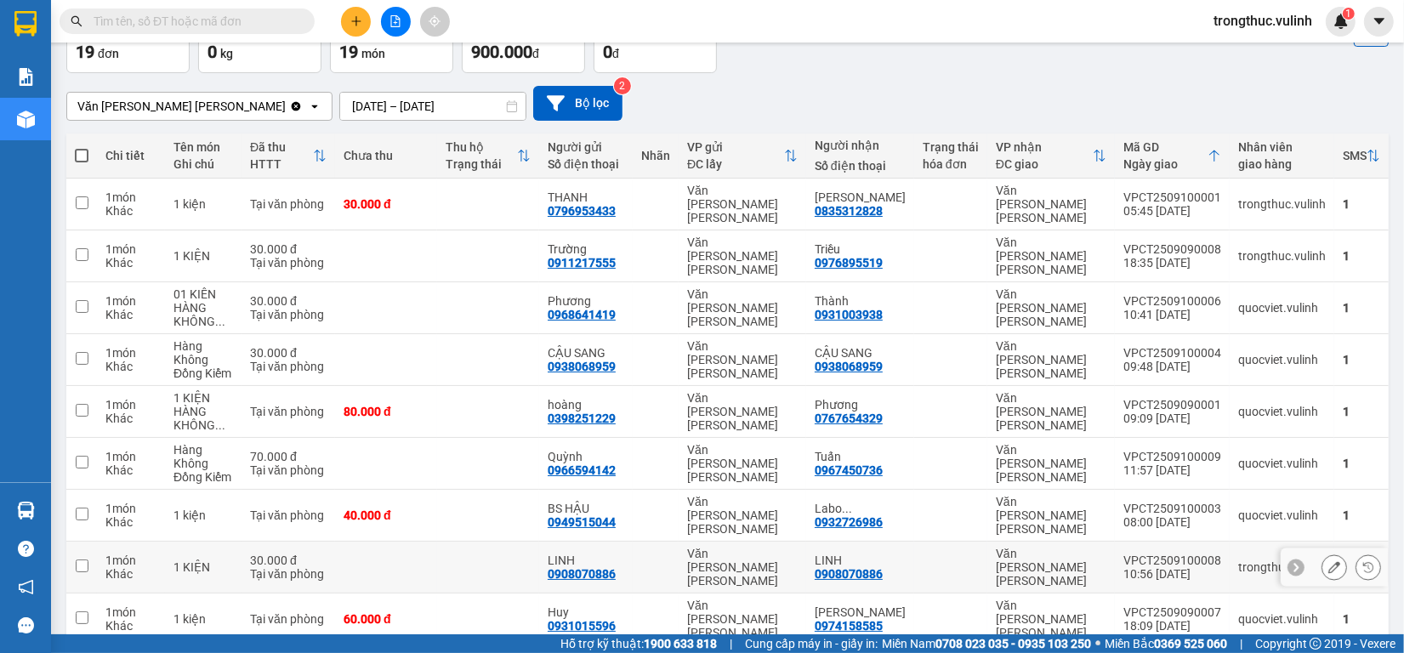
scroll to position [167, 0]
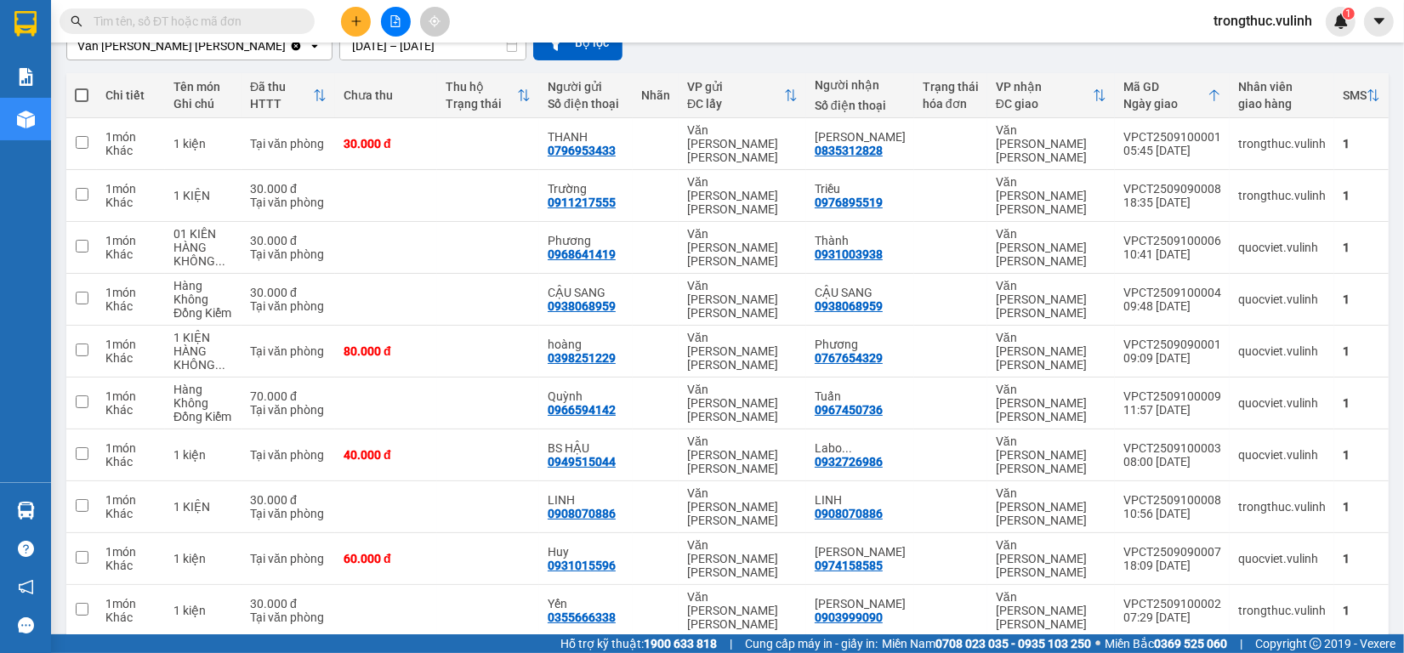
click at [1303, 652] on div "10 / trang" at bounding box center [1317, 664] width 53 height 17
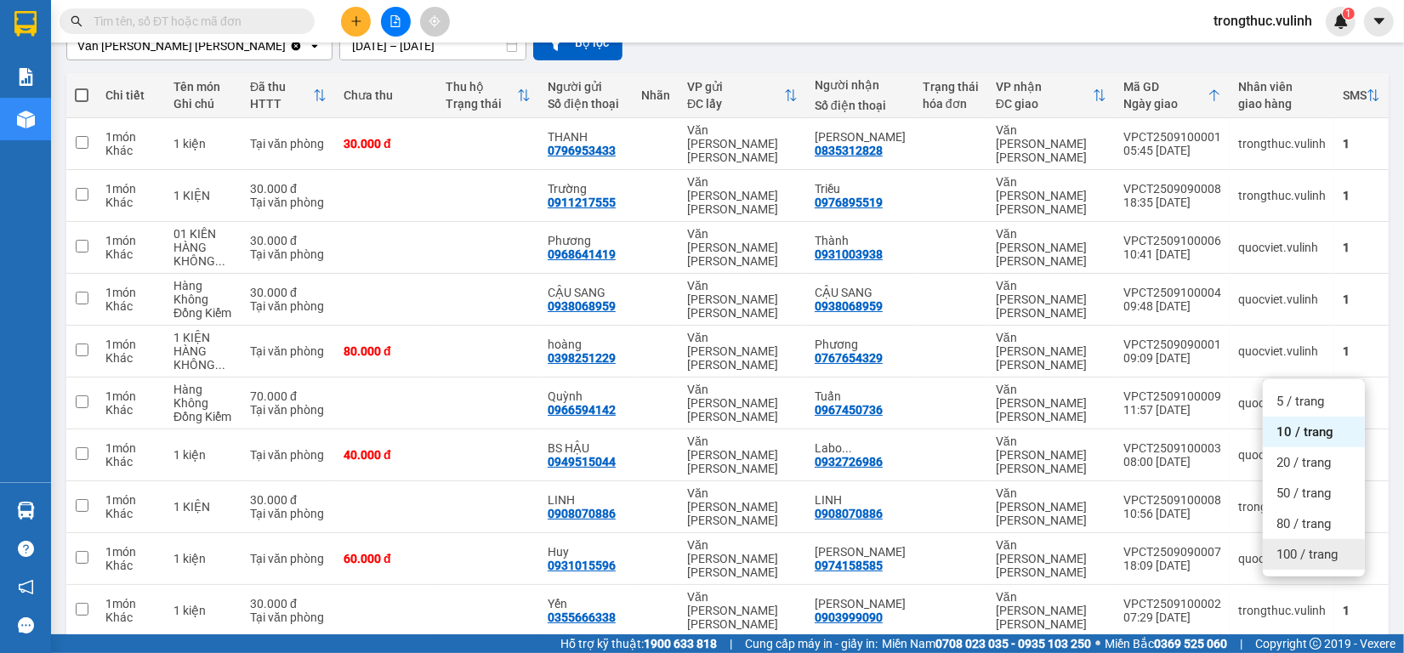
click at [1295, 555] on span "100 / trang" at bounding box center [1306, 554] width 61 height 17
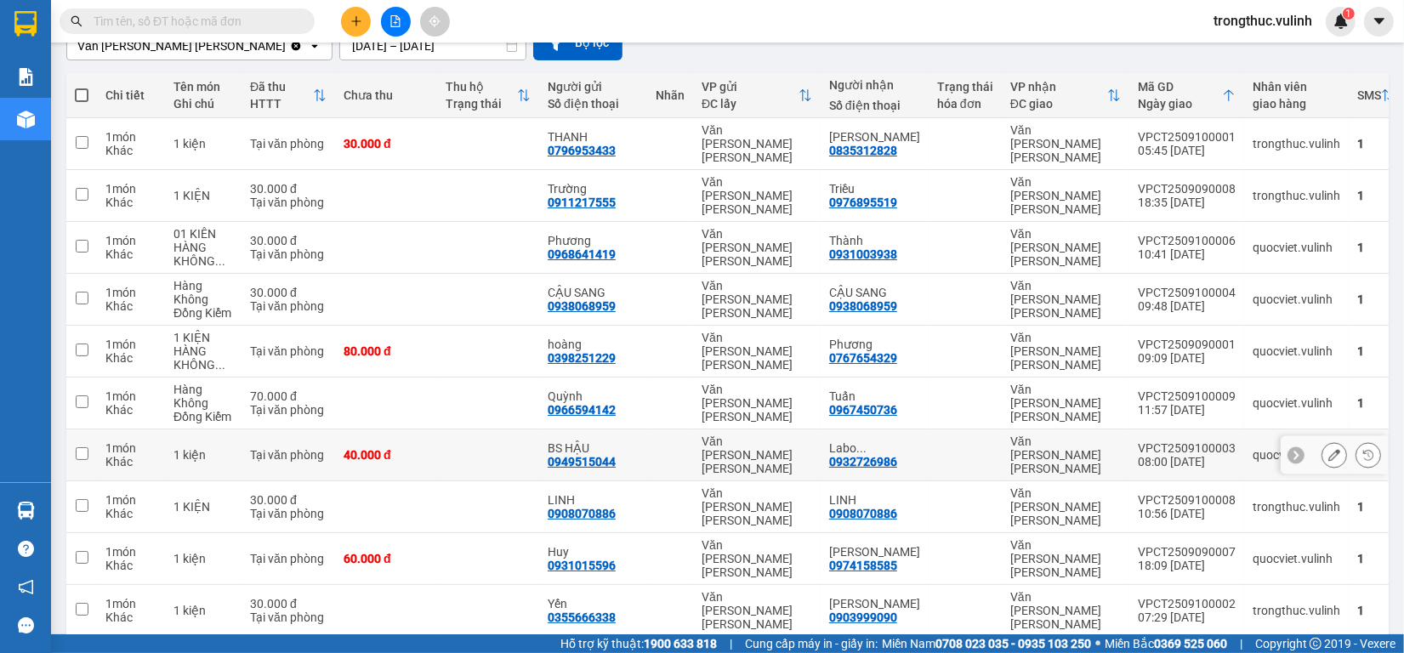
scroll to position [0, 0]
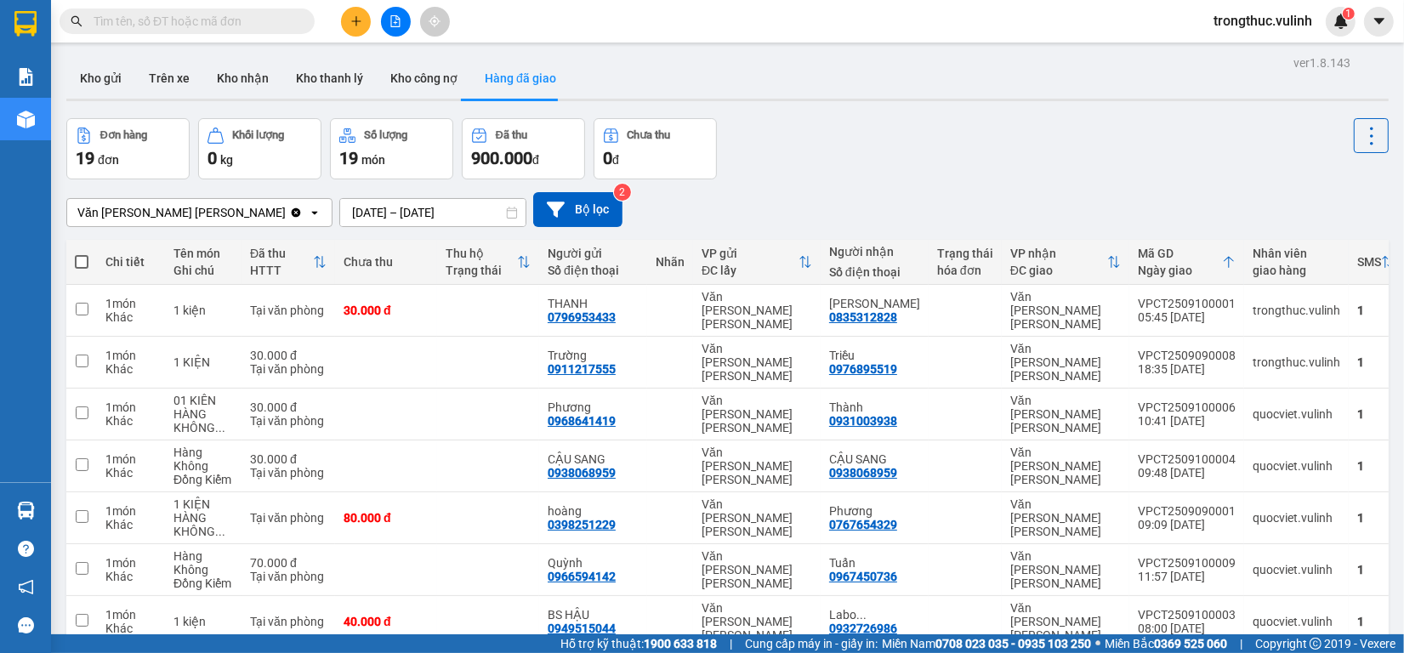
click at [200, 26] on input "text" at bounding box center [194, 21] width 201 height 19
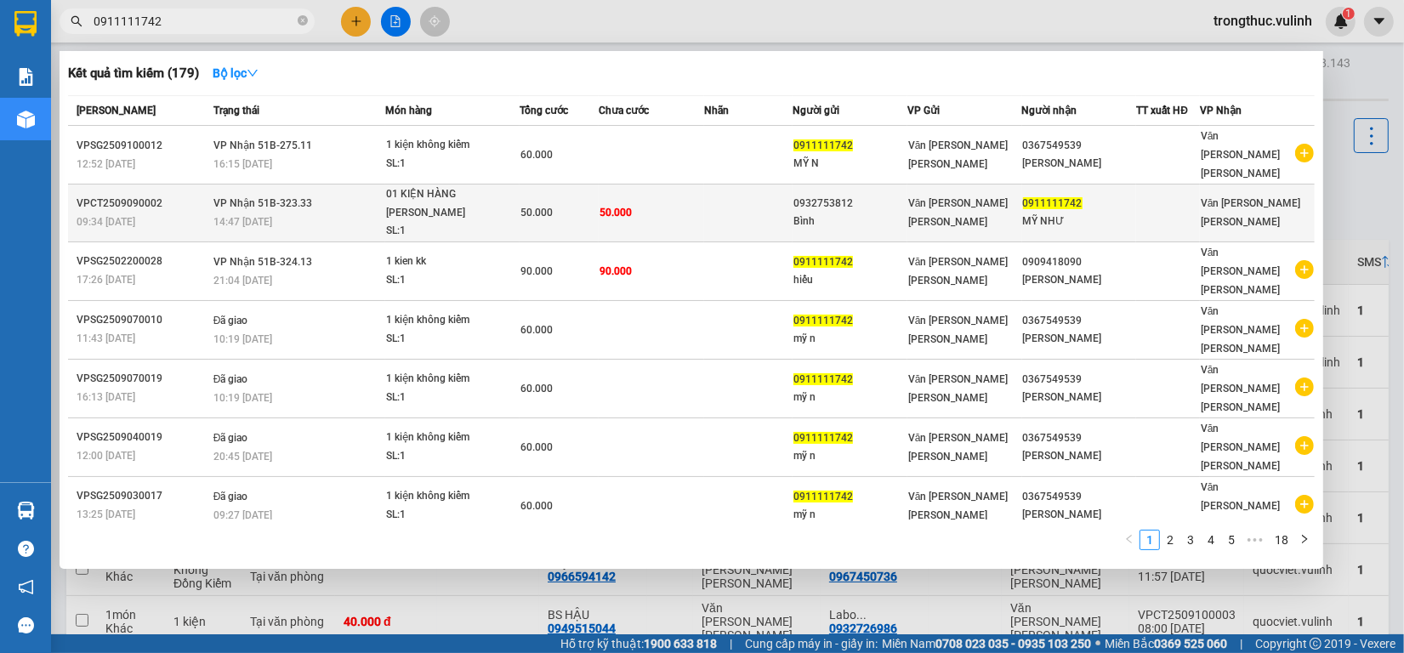
type input "0911111742"
click at [1153, 204] on div at bounding box center [1168, 213] width 62 height 18
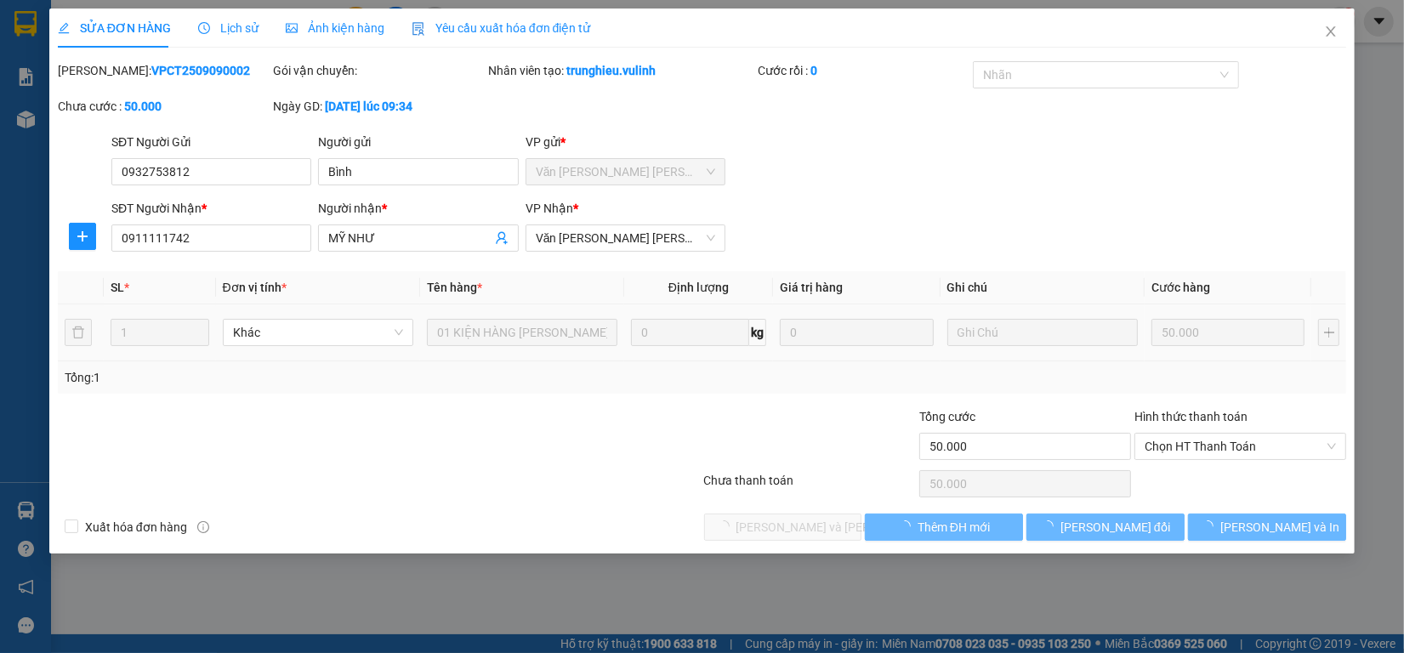
type input "0932753812"
type input "Bình"
type input "0911111742"
type input "MỸ NHƯ"
type input "50.000"
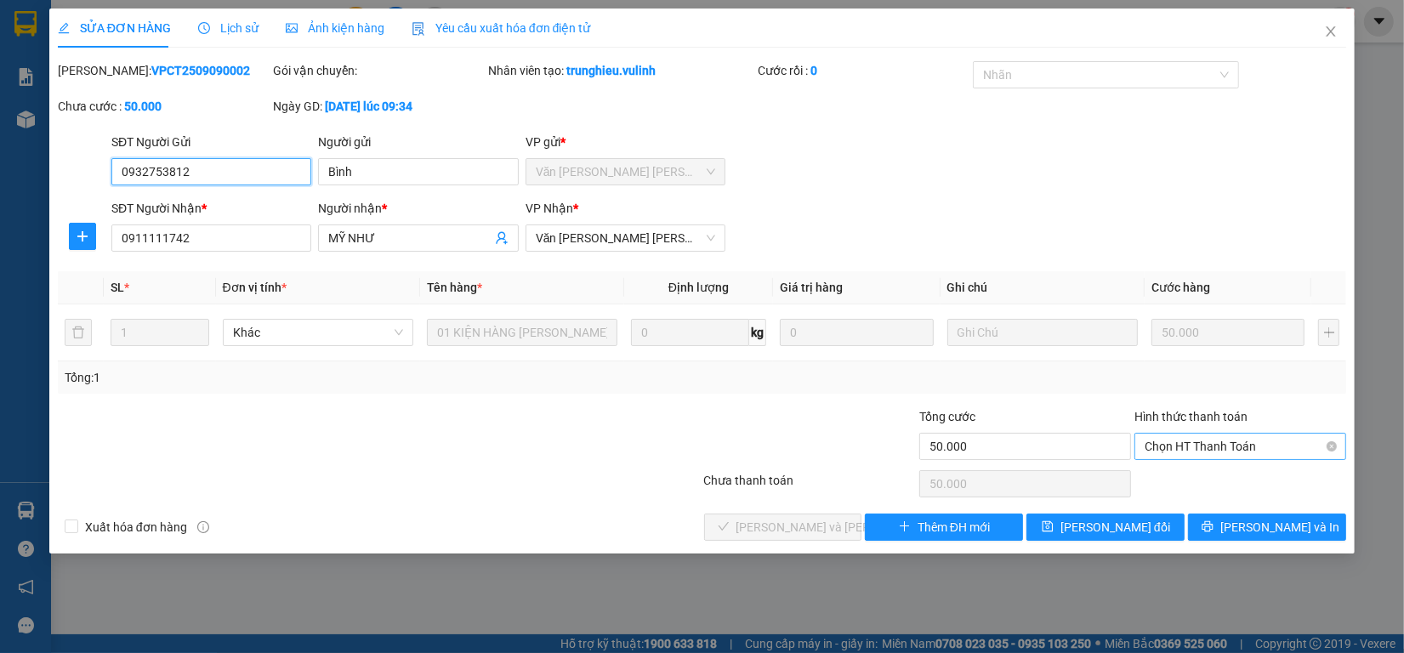
click at [1261, 438] on span "Chọn HT Thanh Toán" at bounding box center [1240, 447] width 191 height 26
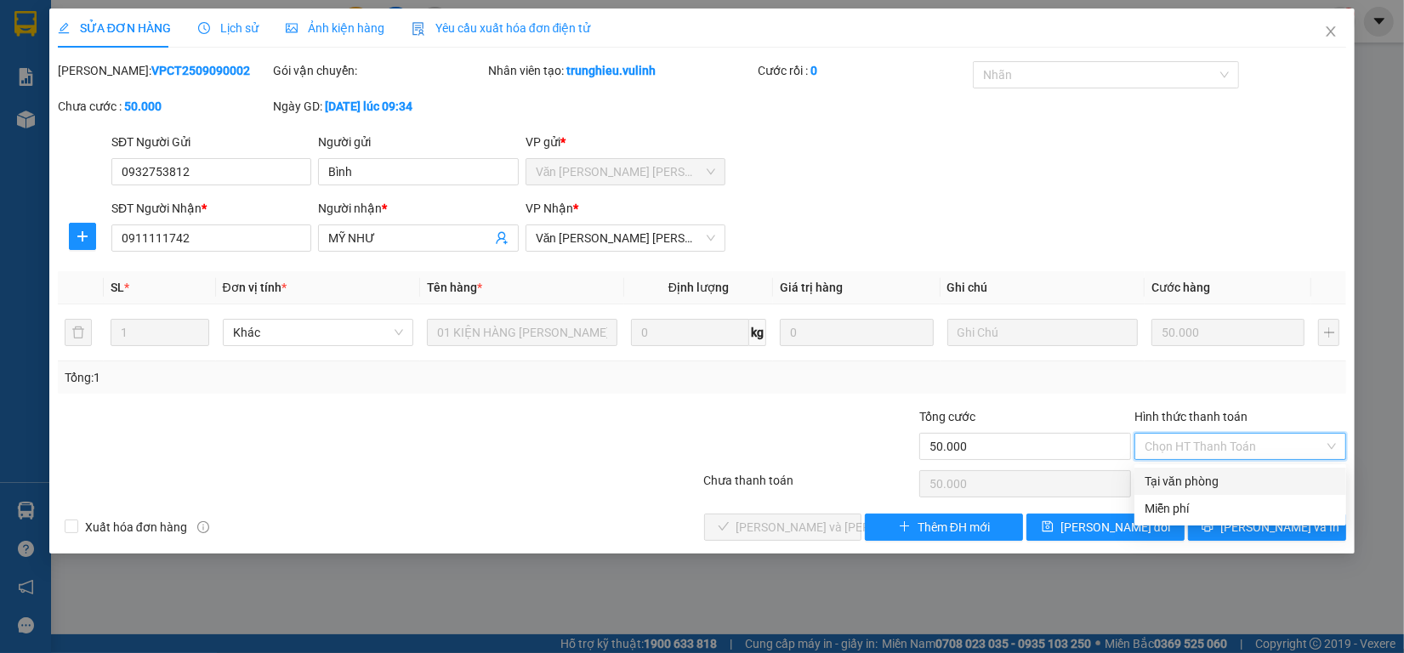
click at [1233, 485] on div "Tại văn phòng" at bounding box center [1240, 481] width 191 height 19
type input "0"
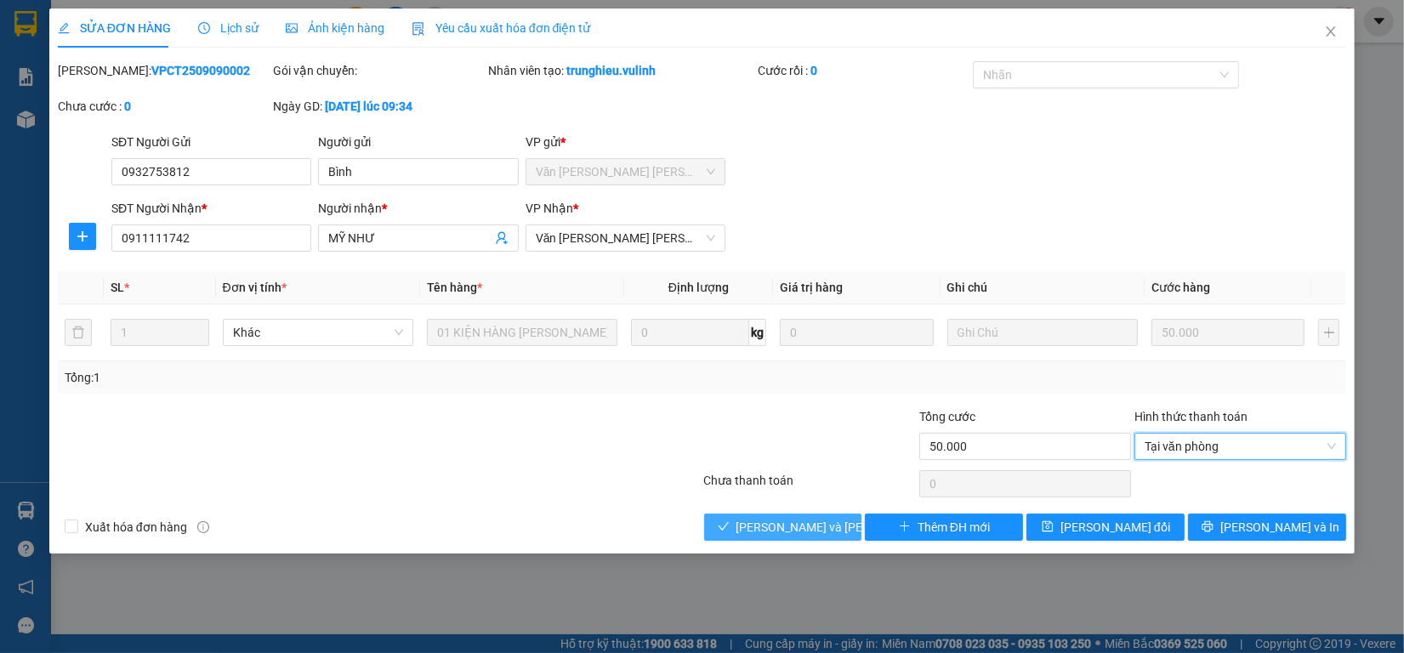
drag, startPoint x: 799, startPoint y: 525, endPoint x: 792, endPoint y: 514, distance: 12.8
click at [797, 525] on span "[PERSON_NAME] và [PERSON_NAME] hàng" at bounding box center [851, 527] width 230 height 19
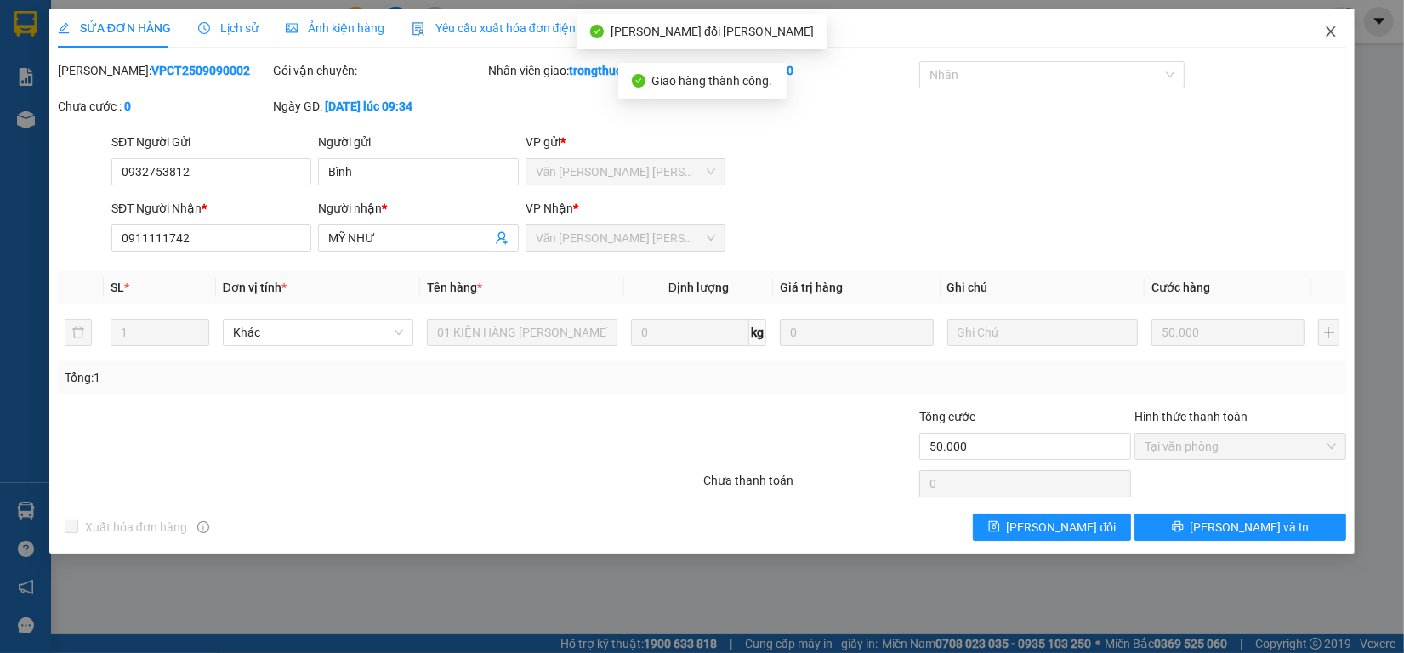
click at [1307, 36] on span "Close" at bounding box center [1331, 33] width 48 height 48
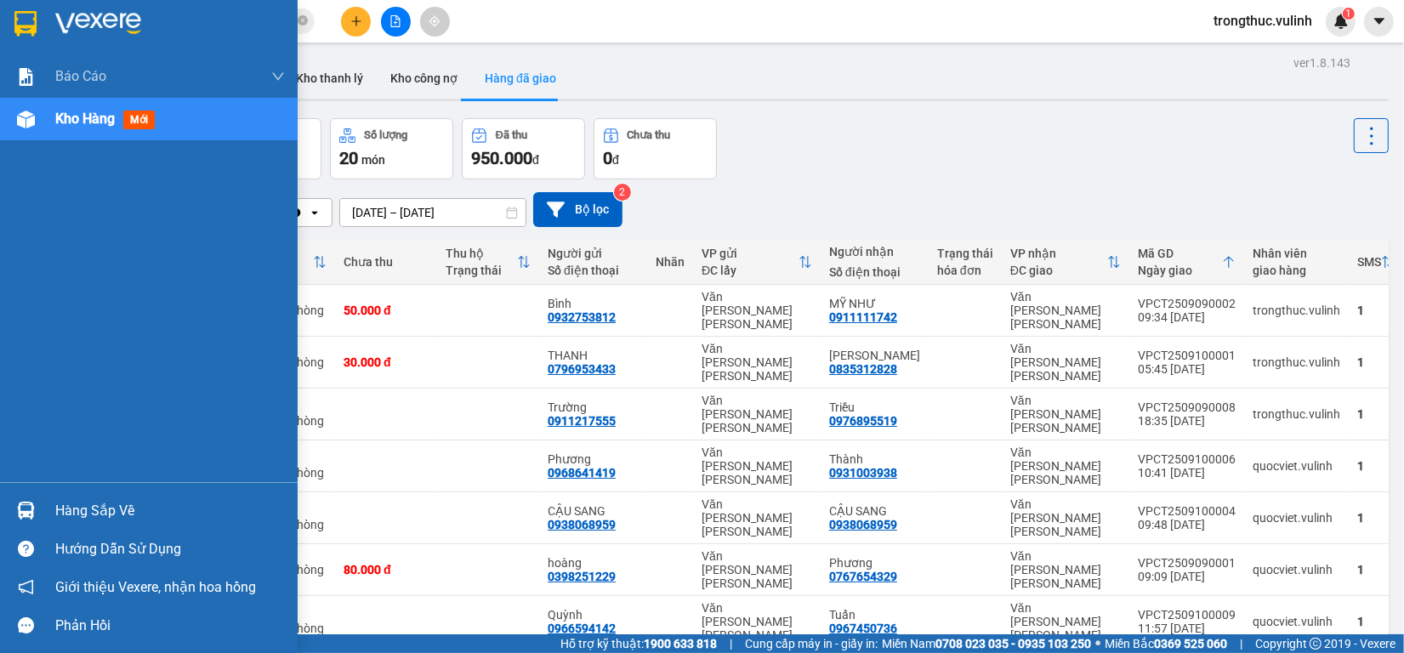
click at [39, 498] on div at bounding box center [26, 511] width 30 height 30
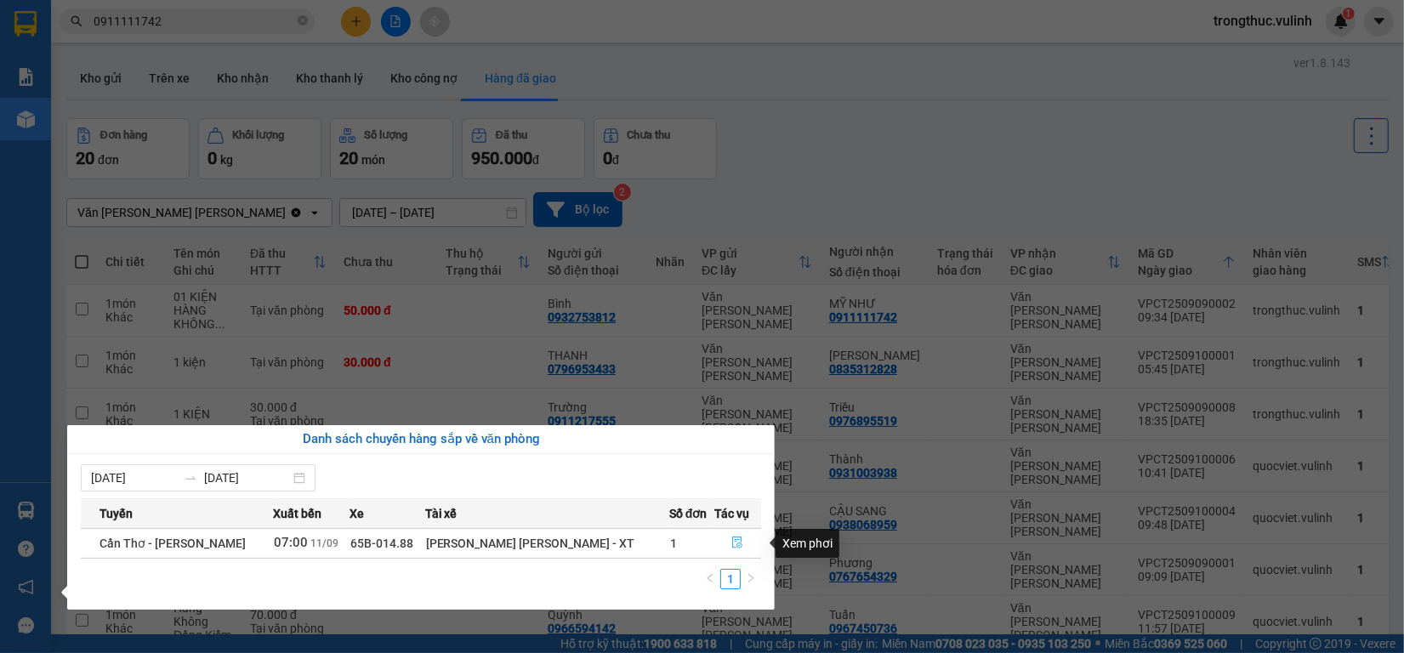
click at [731, 541] on icon "file-done" at bounding box center [737, 543] width 12 height 12
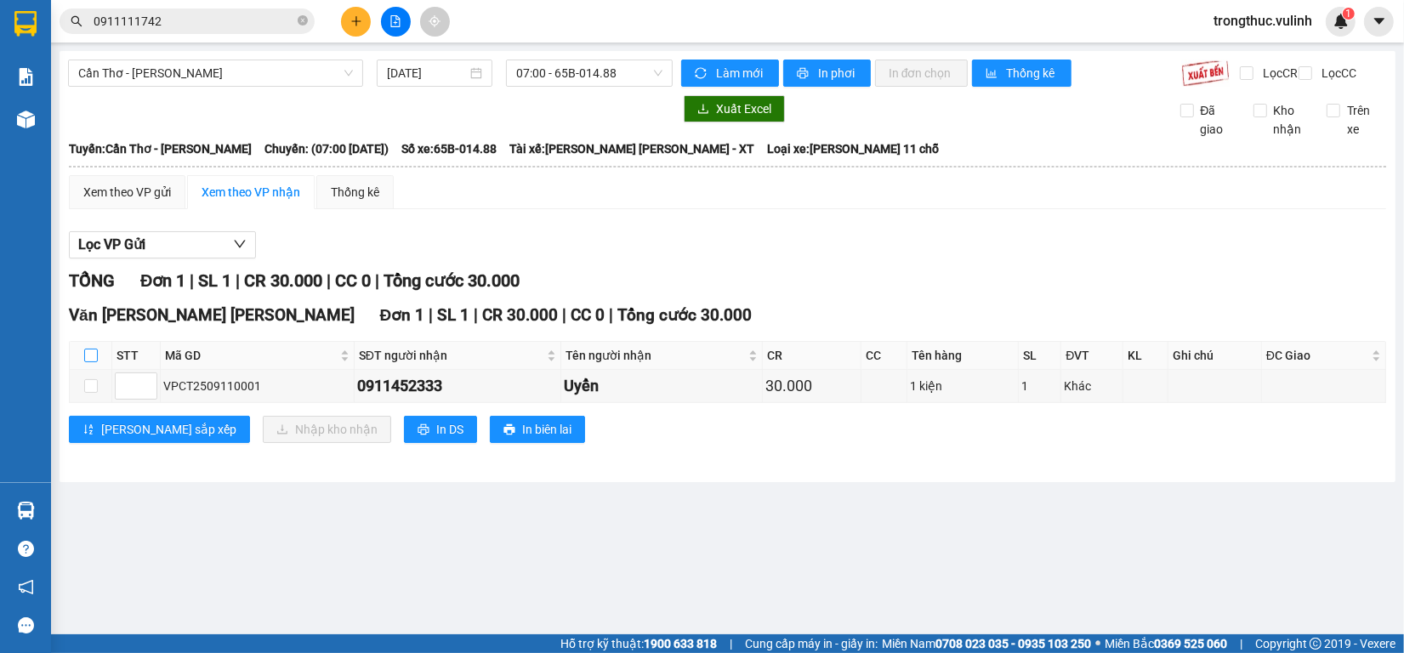
click at [84, 362] on input "checkbox" at bounding box center [91, 356] width 14 height 14
checkbox input "true"
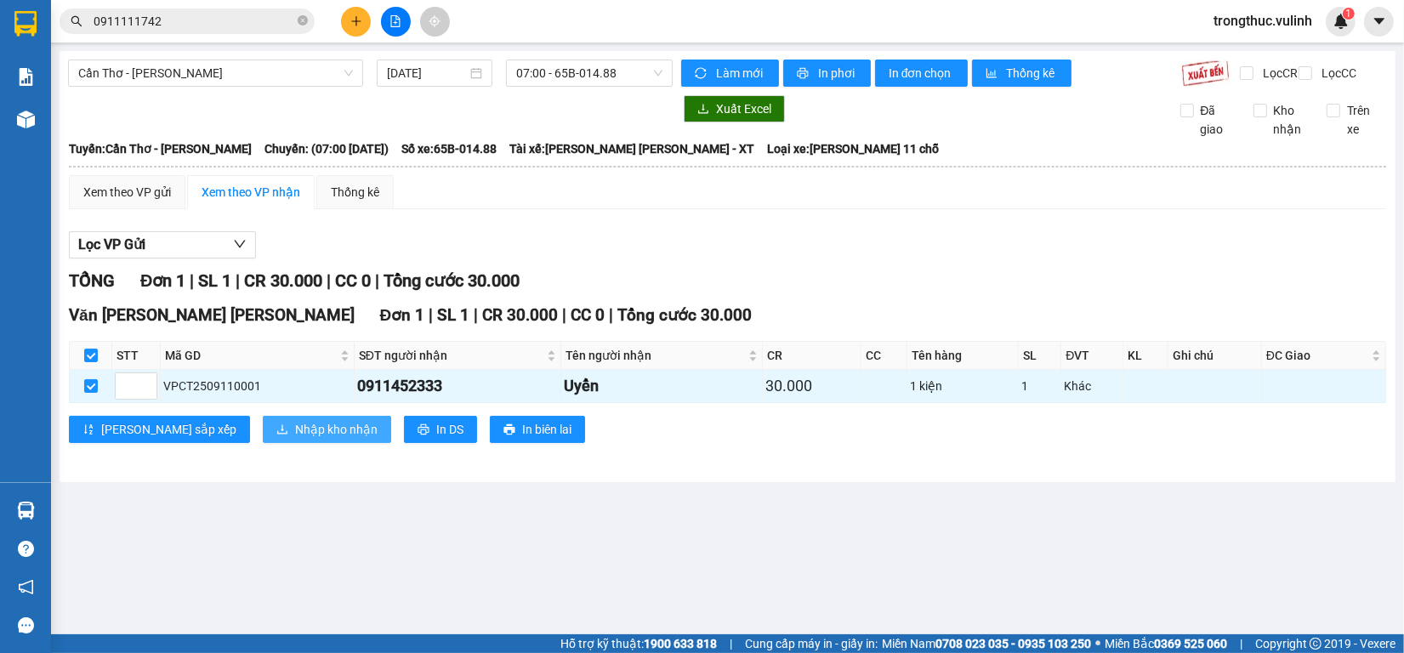
click at [263, 443] on button "Nhập kho nhận" at bounding box center [327, 429] width 128 height 27
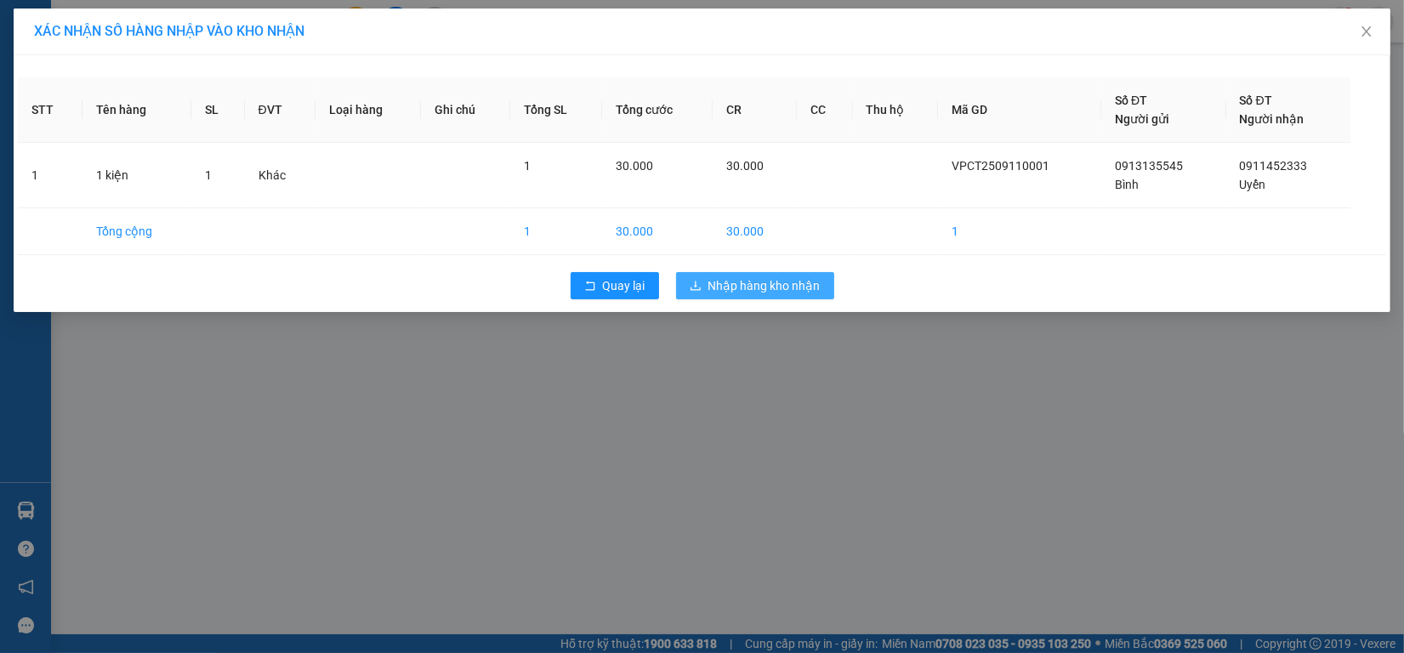
click at [778, 287] on span "Nhập hàng kho nhận" at bounding box center [764, 285] width 112 height 19
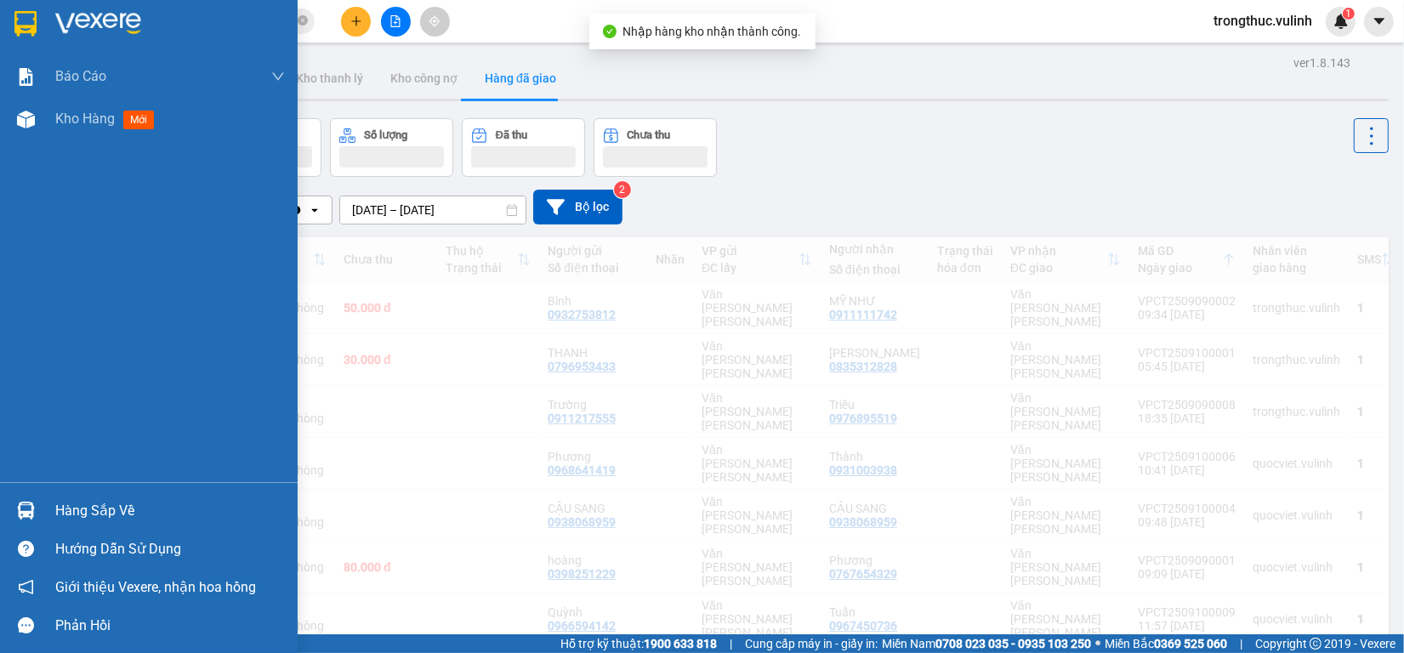
click at [22, 503] on img at bounding box center [26, 511] width 18 height 18
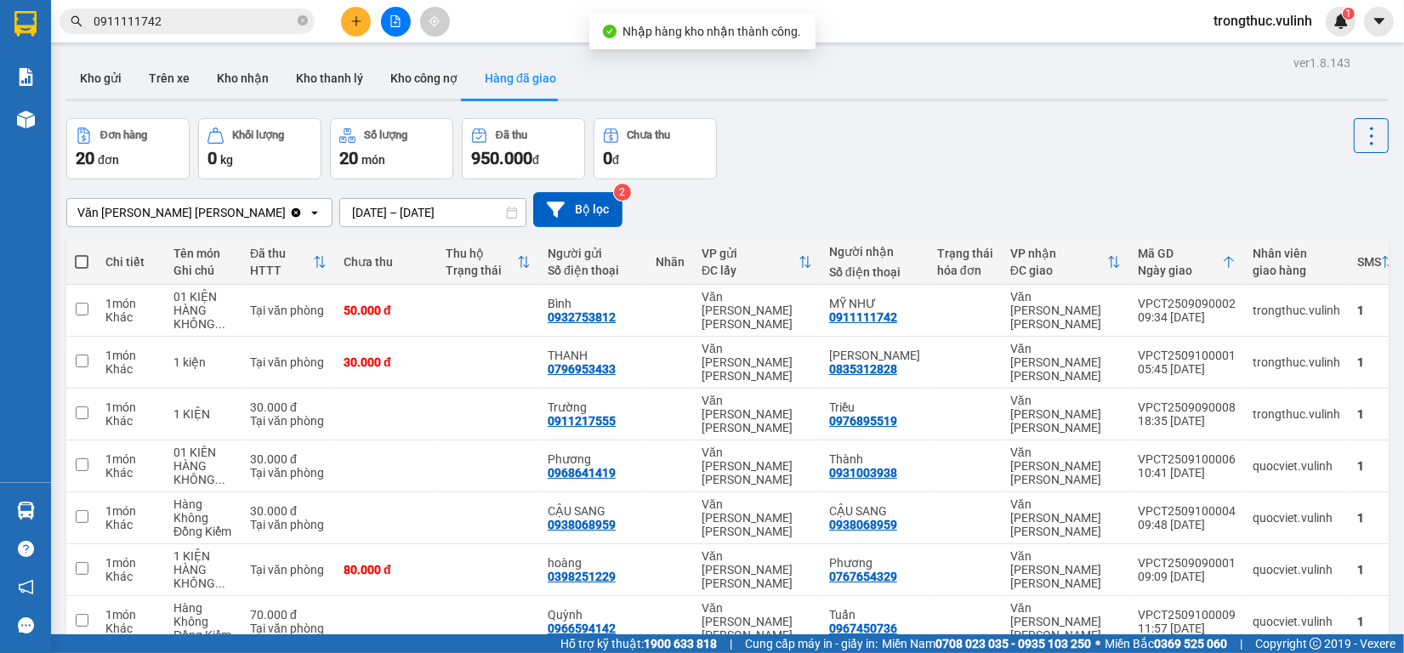
click at [980, 162] on section "Kết quả [PERSON_NAME] ( 179 ) Bộ lọc Mã ĐH Trạng thái Món hàng Tổng [PERSON_NAM…" at bounding box center [702, 326] width 1404 height 653
click at [77, 94] on button "Kho gửi" at bounding box center [100, 78] width 69 height 41
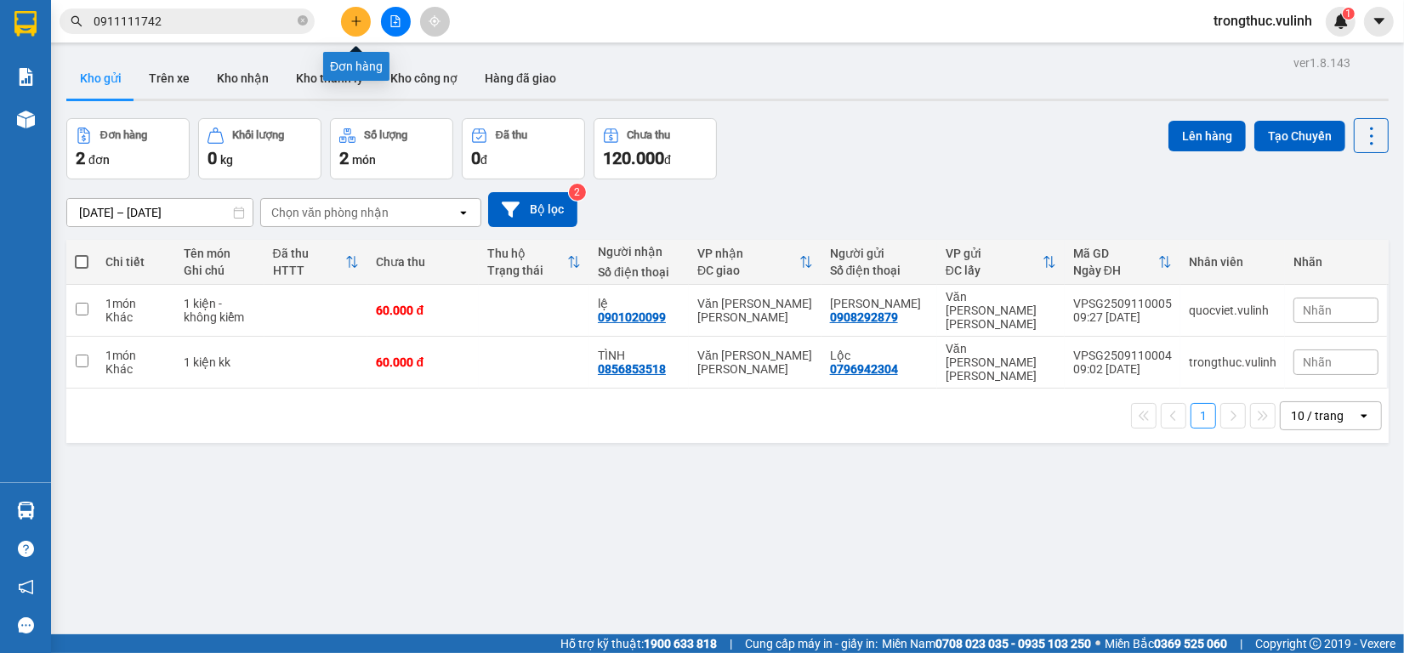
click at [354, 22] on icon "plus" at bounding box center [356, 21] width 12 height 12
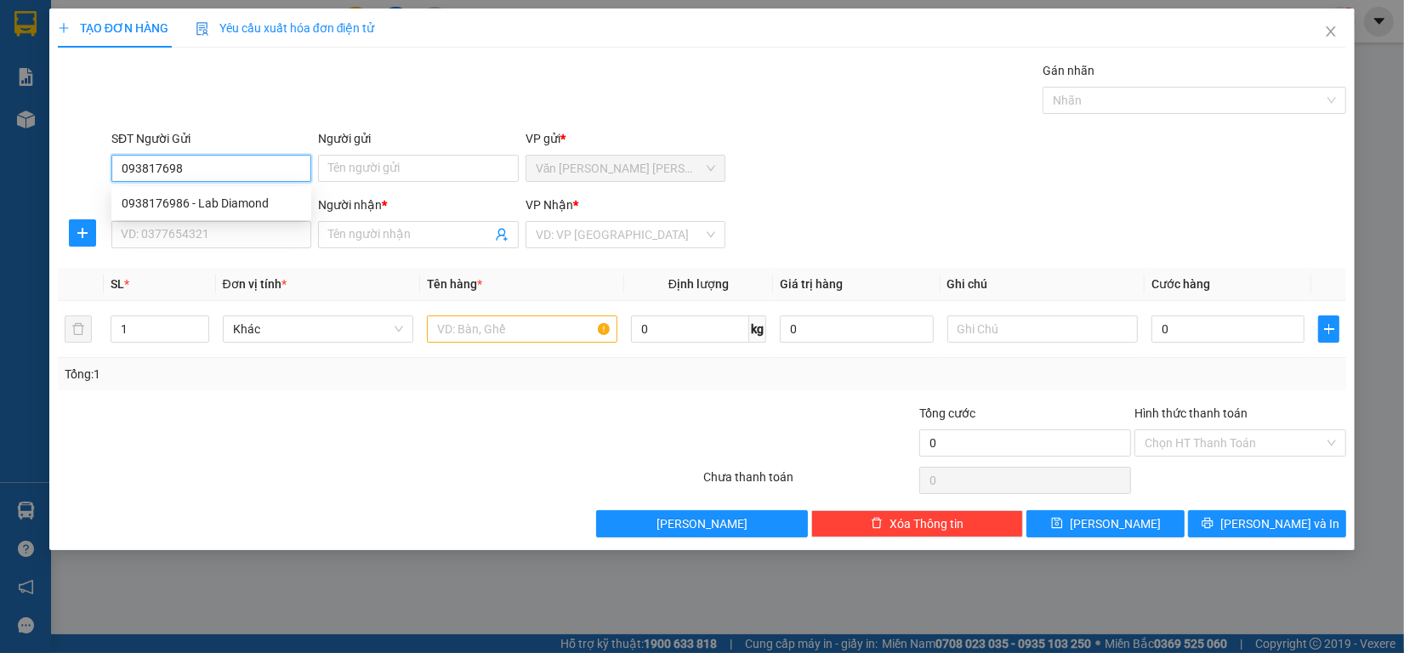
type input "0938176986"
click at [270, 194] on div "0938176986 - Lab Diamond" at bounding box center [211, 203] width 179 height 19
type input "Lab Diamond"
type input "0949515044"
type input "BS HẬU"
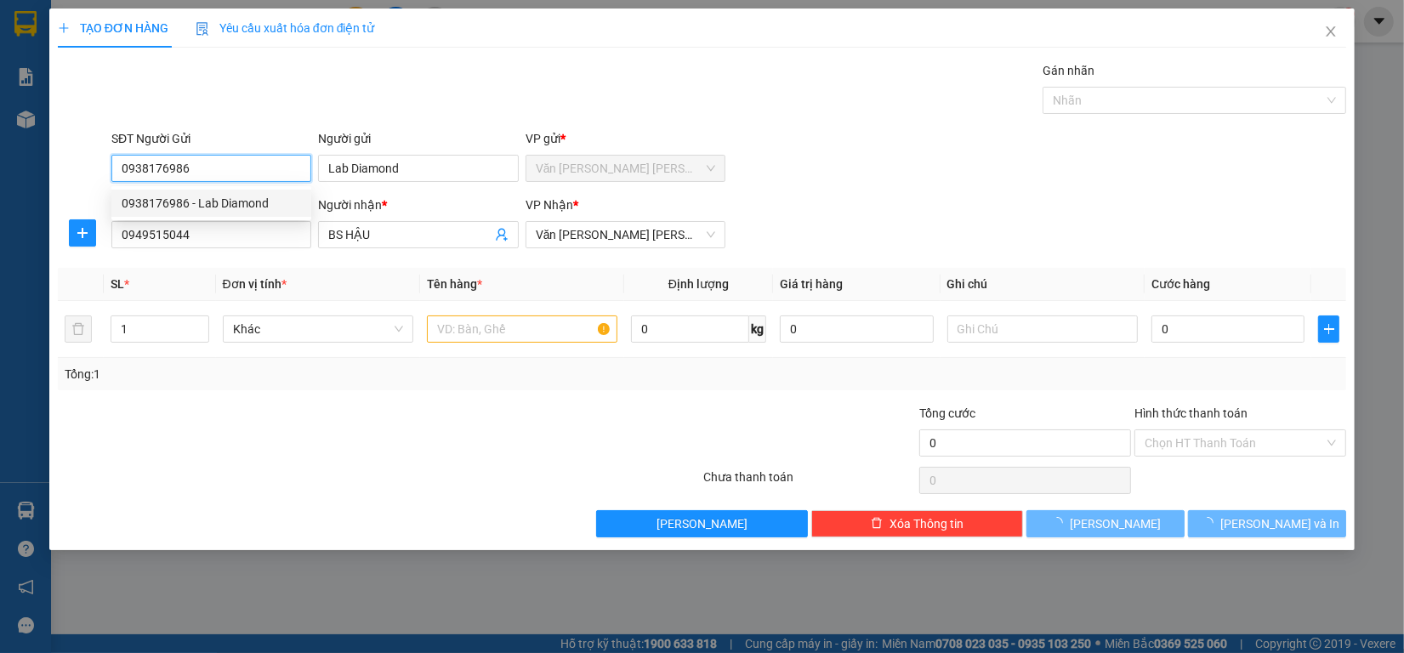
type input "40.000"
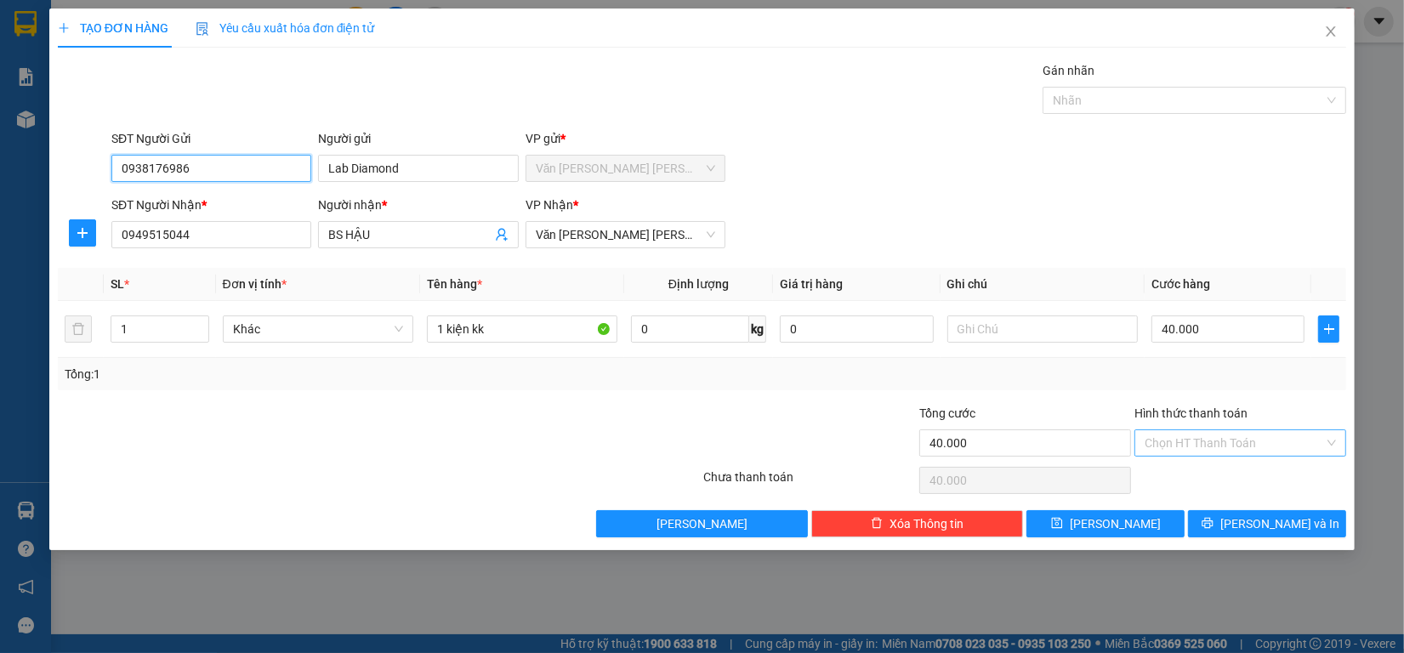
type input "0938176986"
click at [1227, 443] on input "Hình thức thanh toán" at bounding box center [1234, 443] width 179 height 26
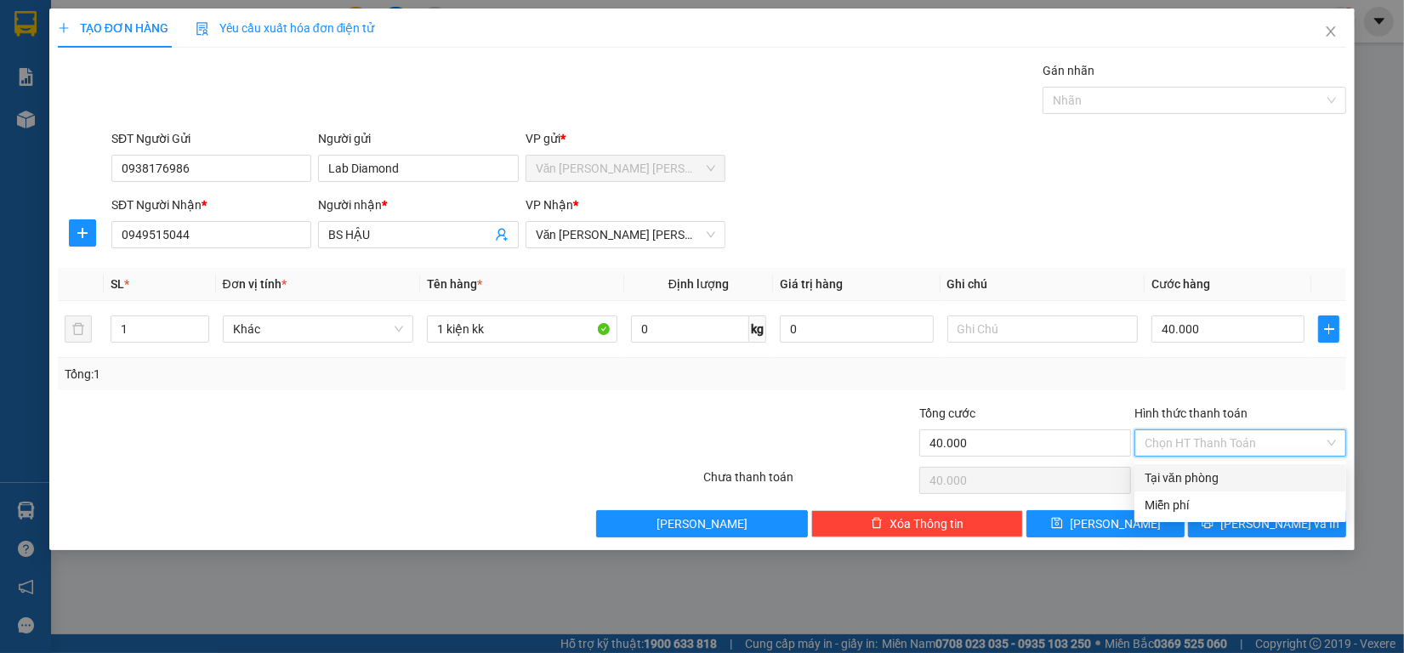
click at [1191, 477] on div "Tại văn phòng" at bounding box center [1240, 478] width 191 height 19
type input "0"
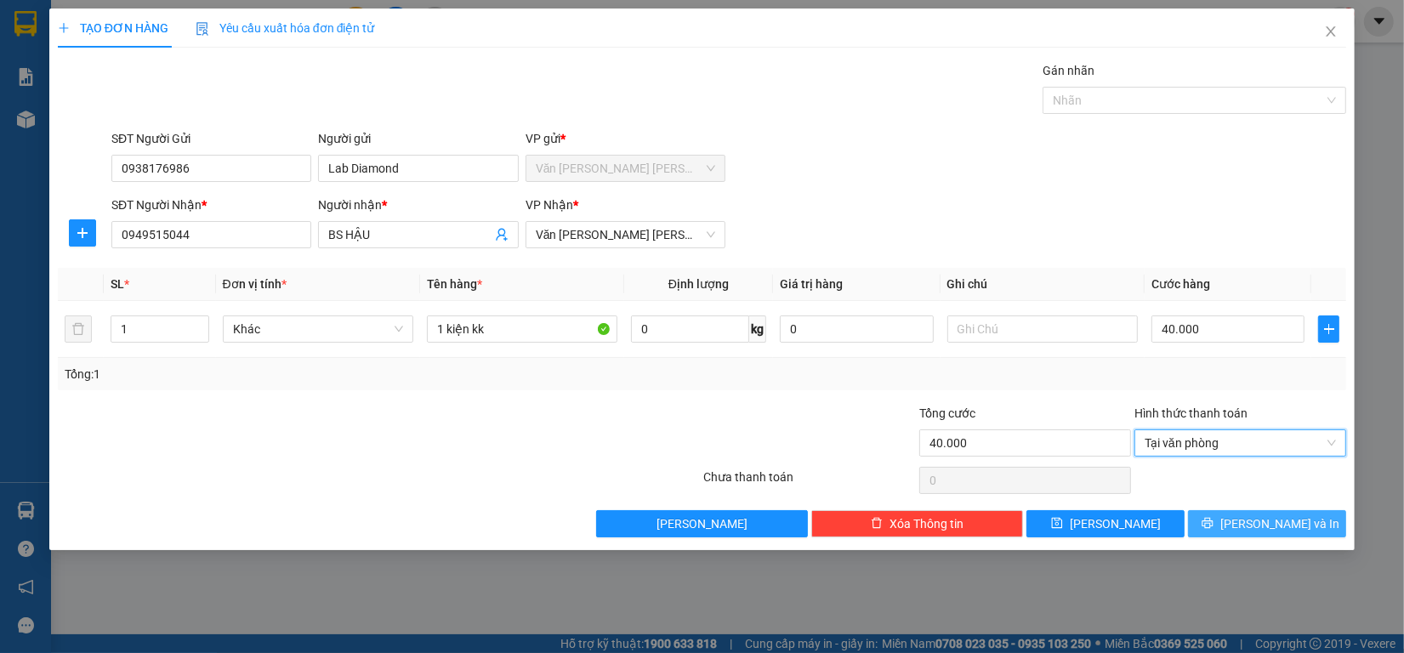
click at [1264, 520] on span "[PERSON_NAME] và In" at bounding box center [1279, 523] width 119 height 19
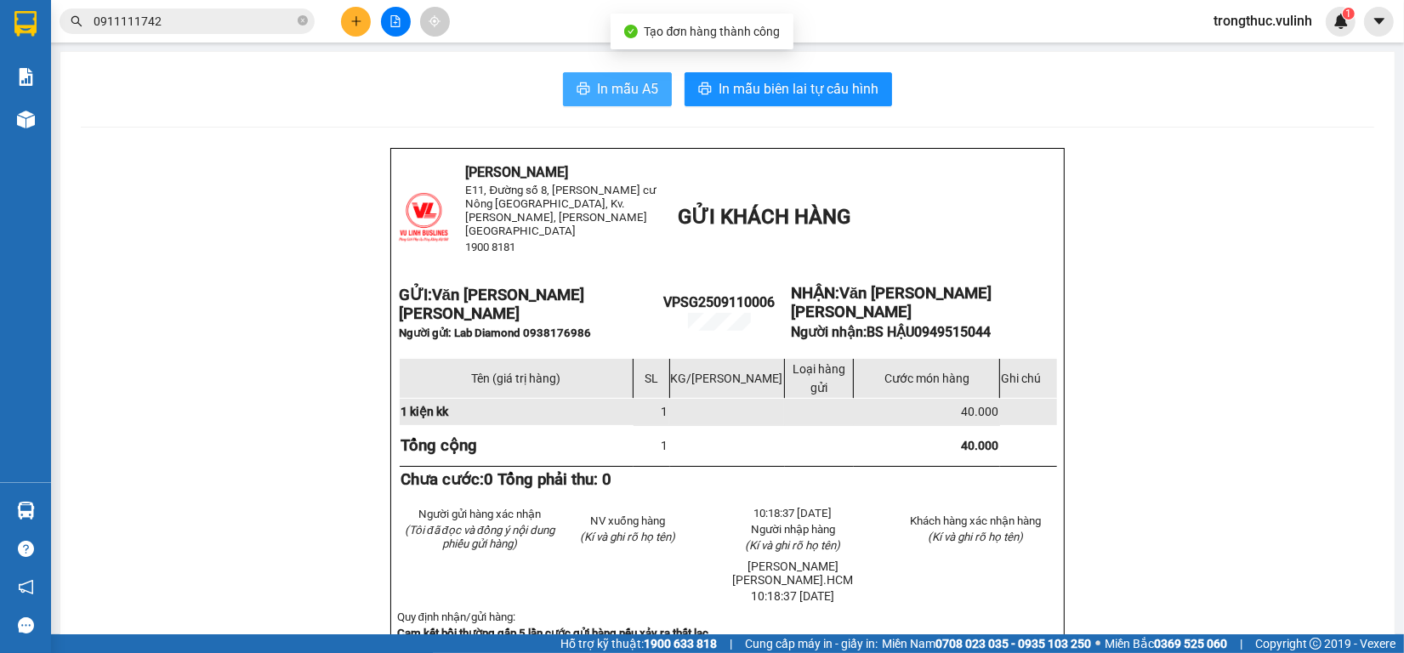
click at [609, 94] on span "In mẫu A5" at bounding box center [627, 88] width 61 height 21
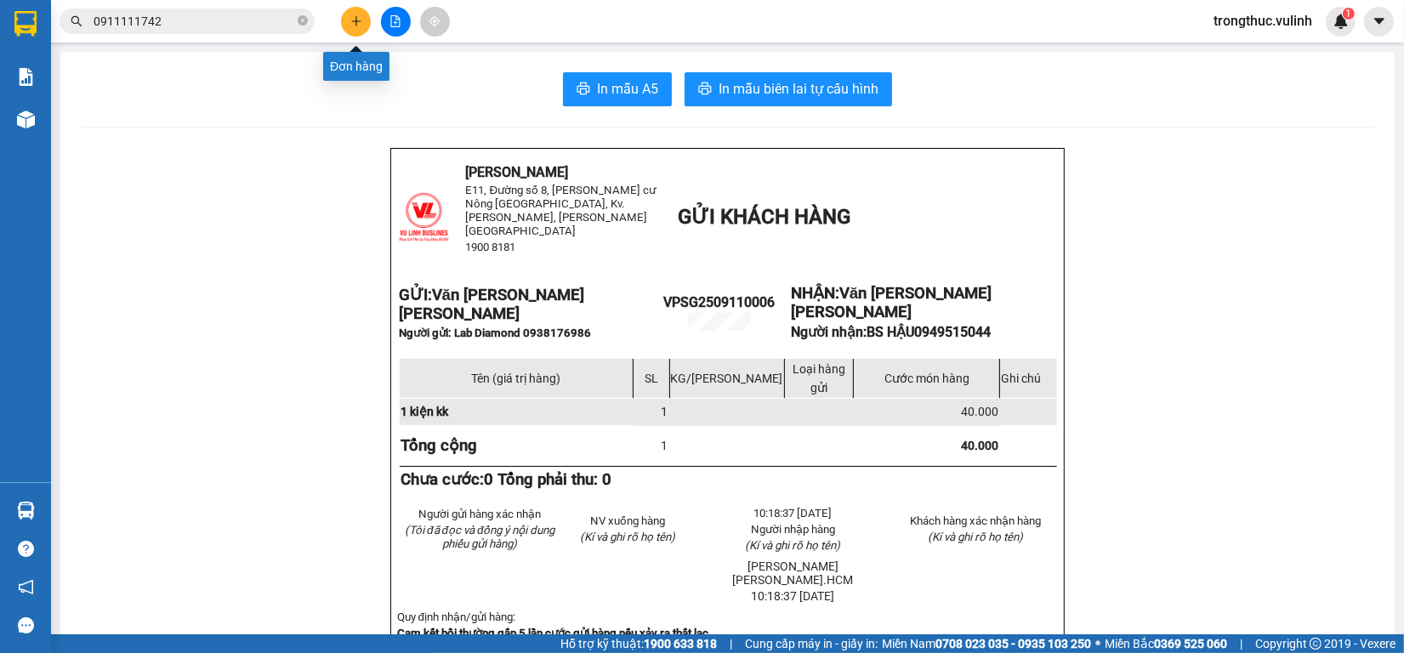
click at [355, 21] on icon "plus" at bounding box center [355, 20] width 9 height 1
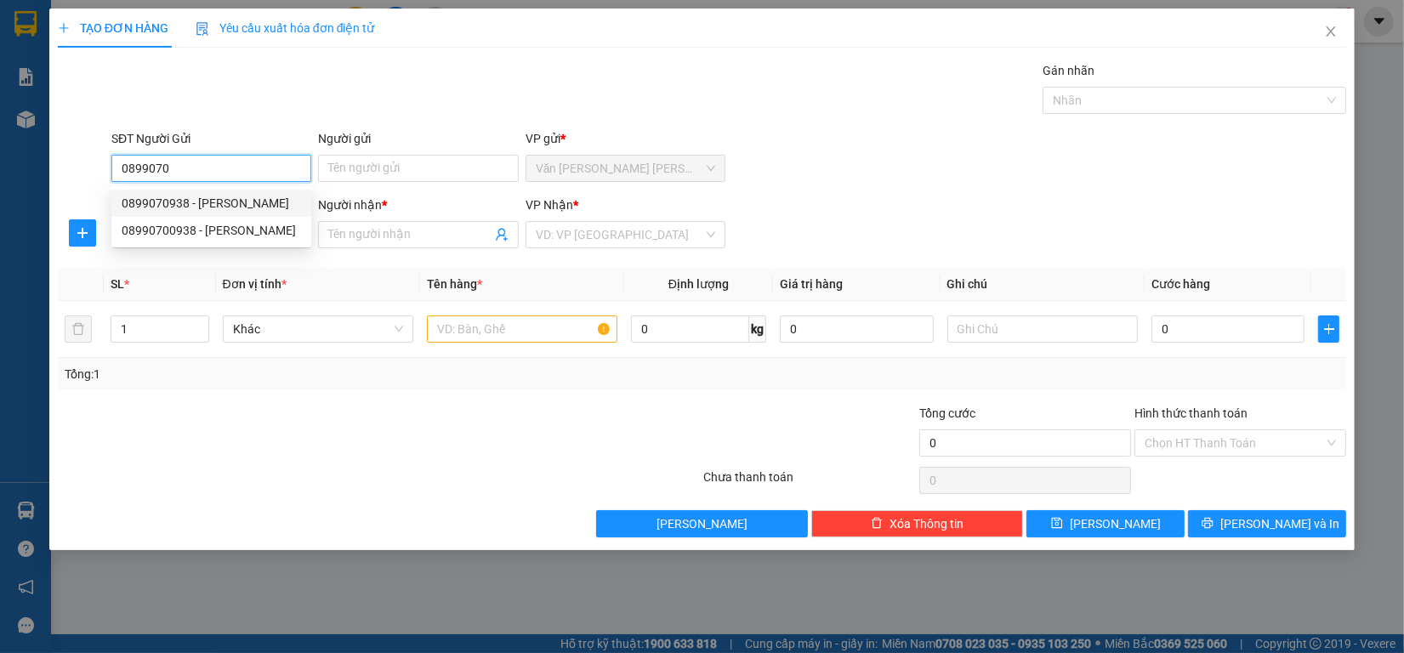
click at [228, 201] on div "0899070938 - [PERSON_NAME]" at bounding box center [211, 203] width 179 height 19
type input "0899070938"
type input "Nhiên"
type input "0852345044"
type input "Dương"
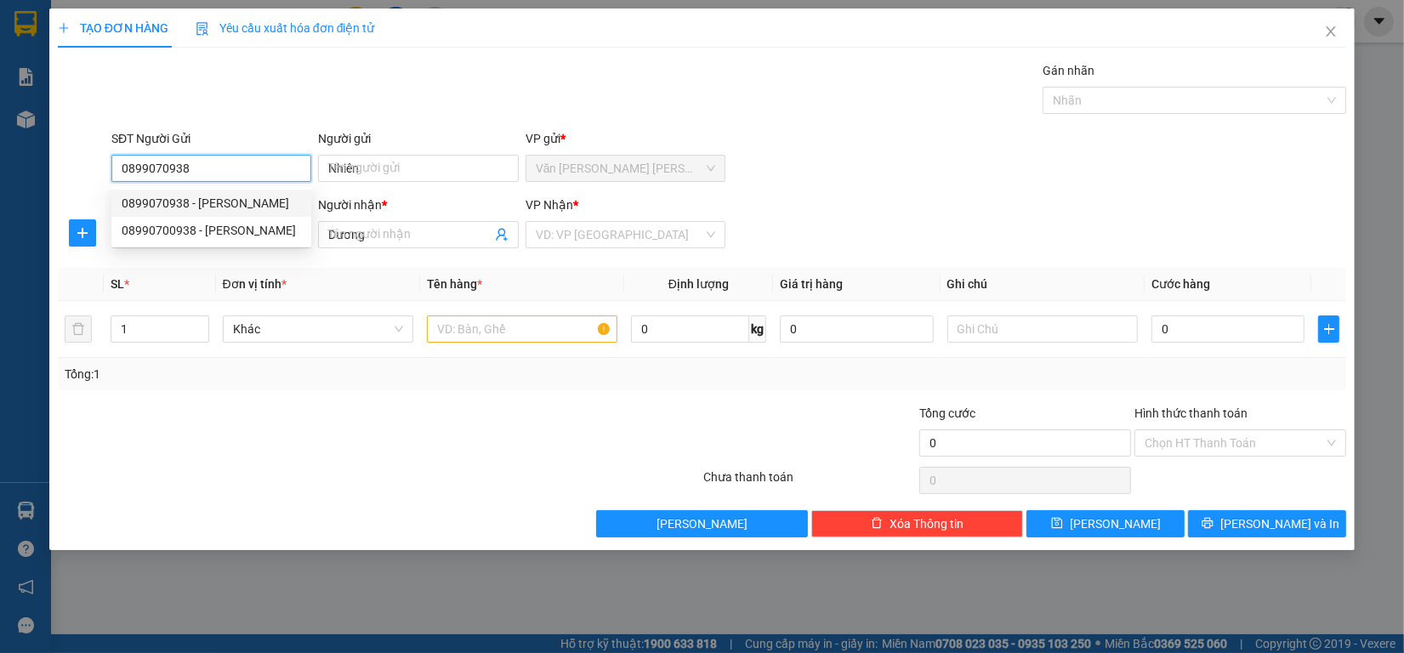
type input "60.000"
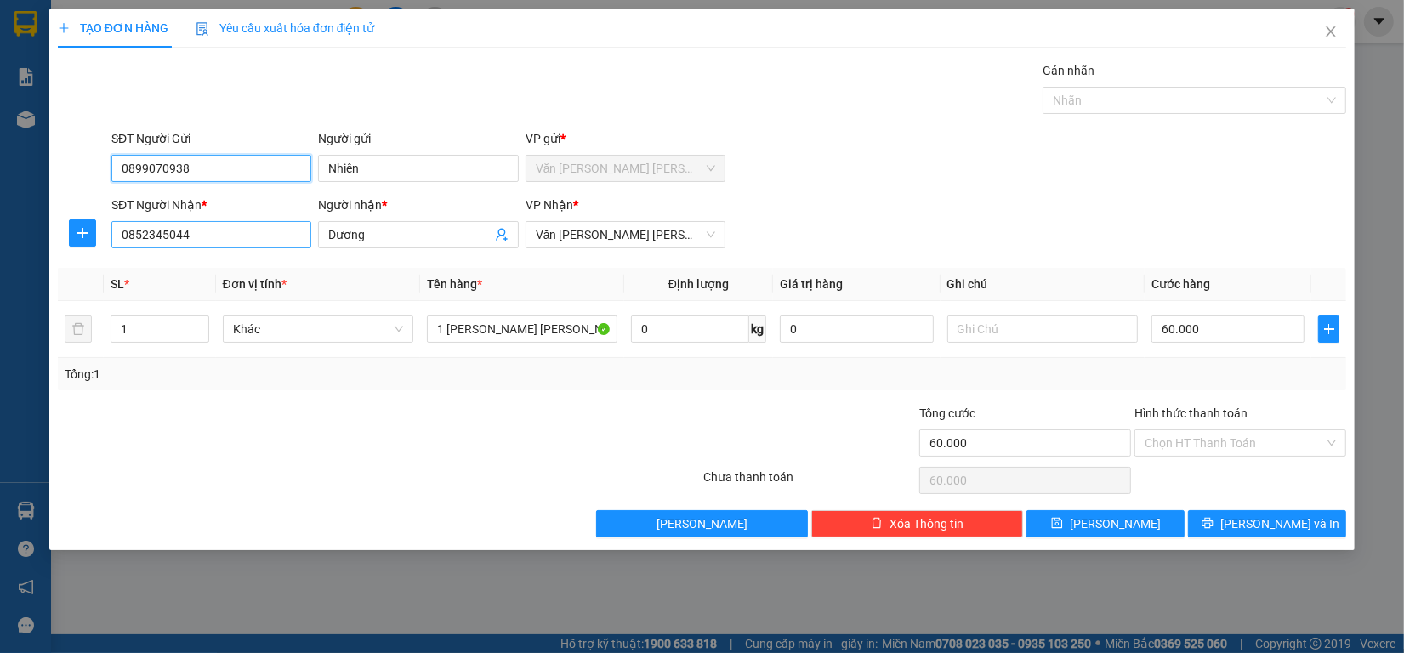
type input "0899070938"
click at [208, 247] on input "0852345044" at bounding box center [211, 234] width 200 height 27
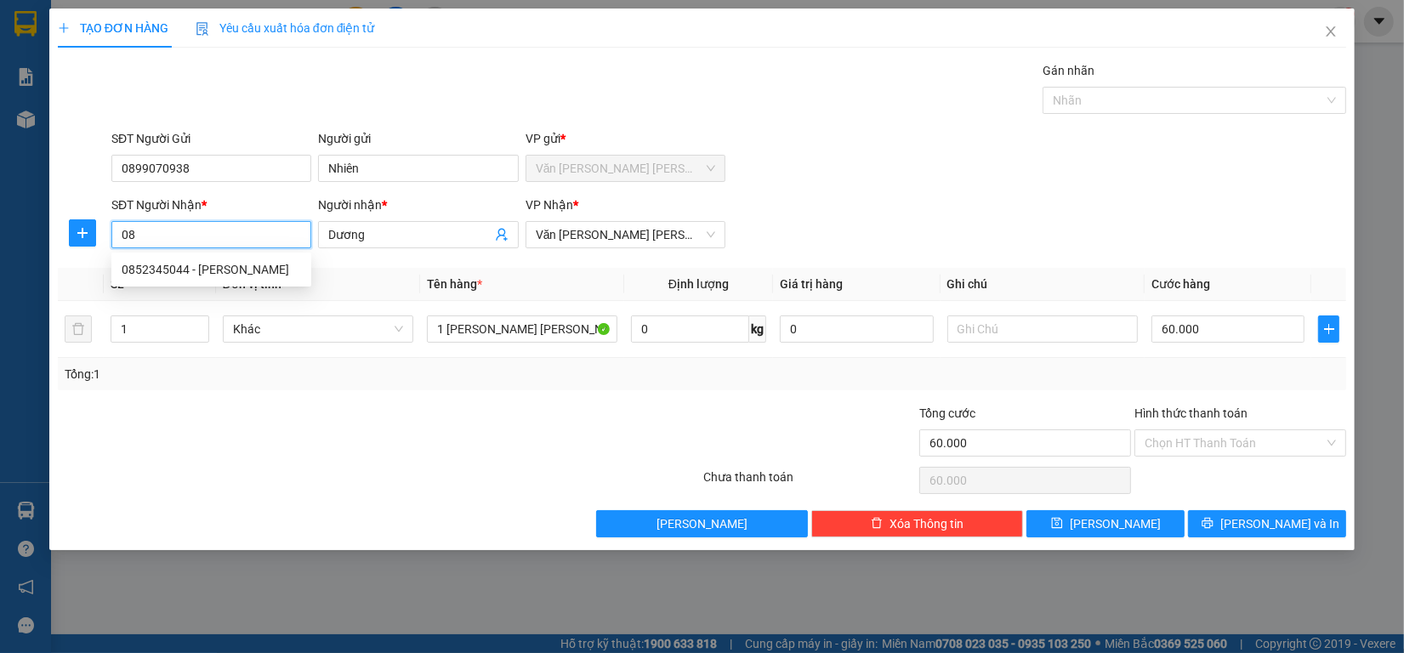
type input "0"
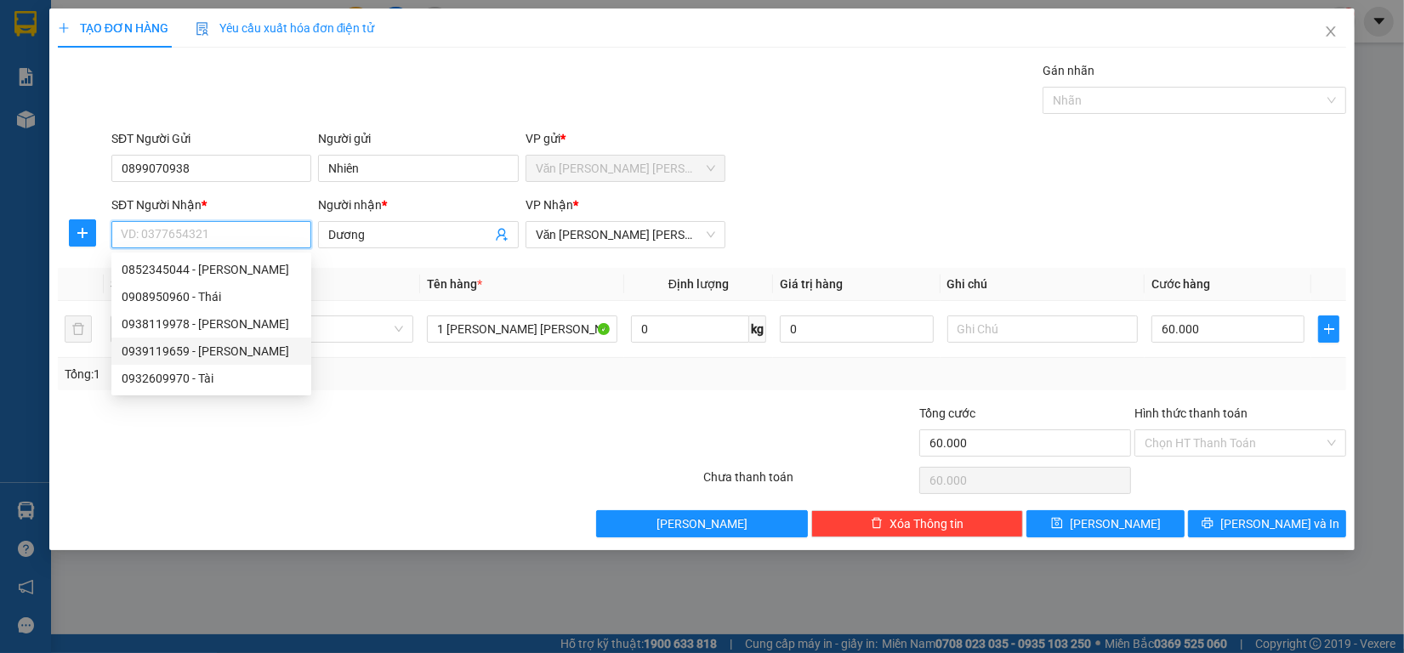
click at [228, 346] on div "0939119659 - [PERSON_NAME]" at bounding box center [211, 351] width 179 height 19
type input "0939119659"
type input "[PERSON_NAME]"
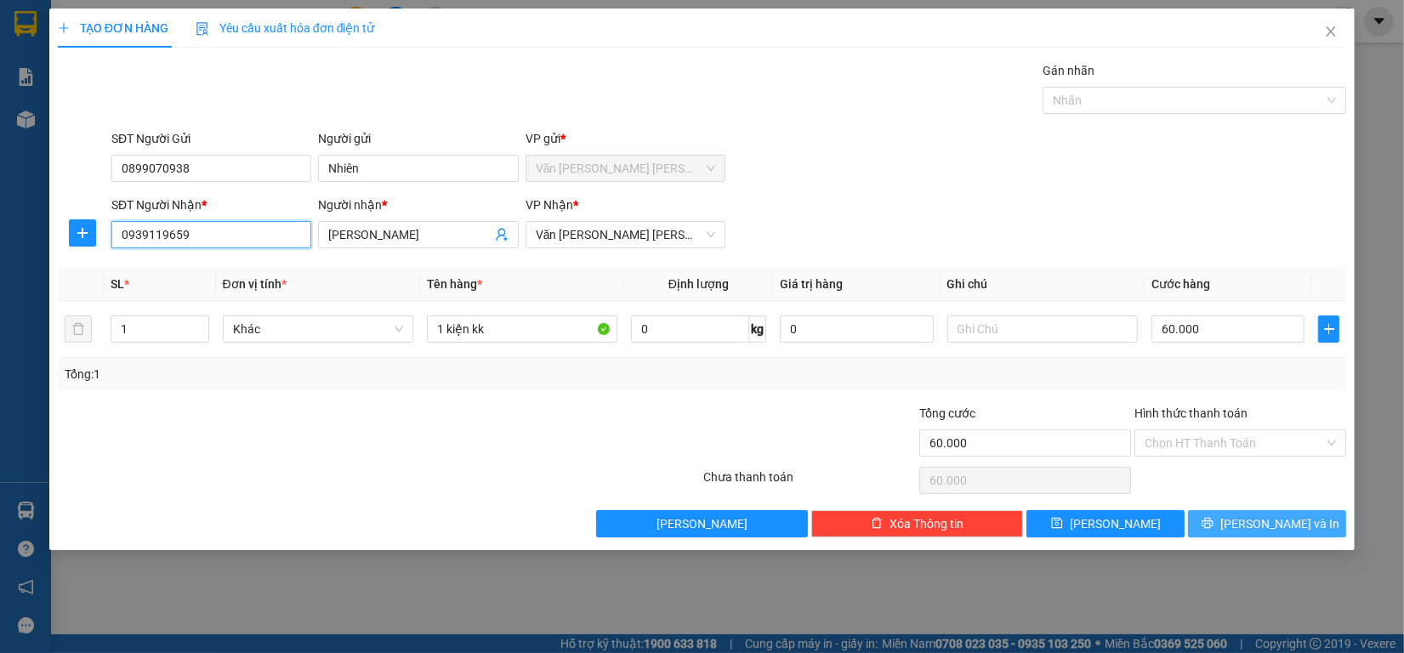
type input "0939119659"
click at [1253, 516] on span "[PERSON_NAME] và In" at bounding box center [1279, 523] width 119 height 19
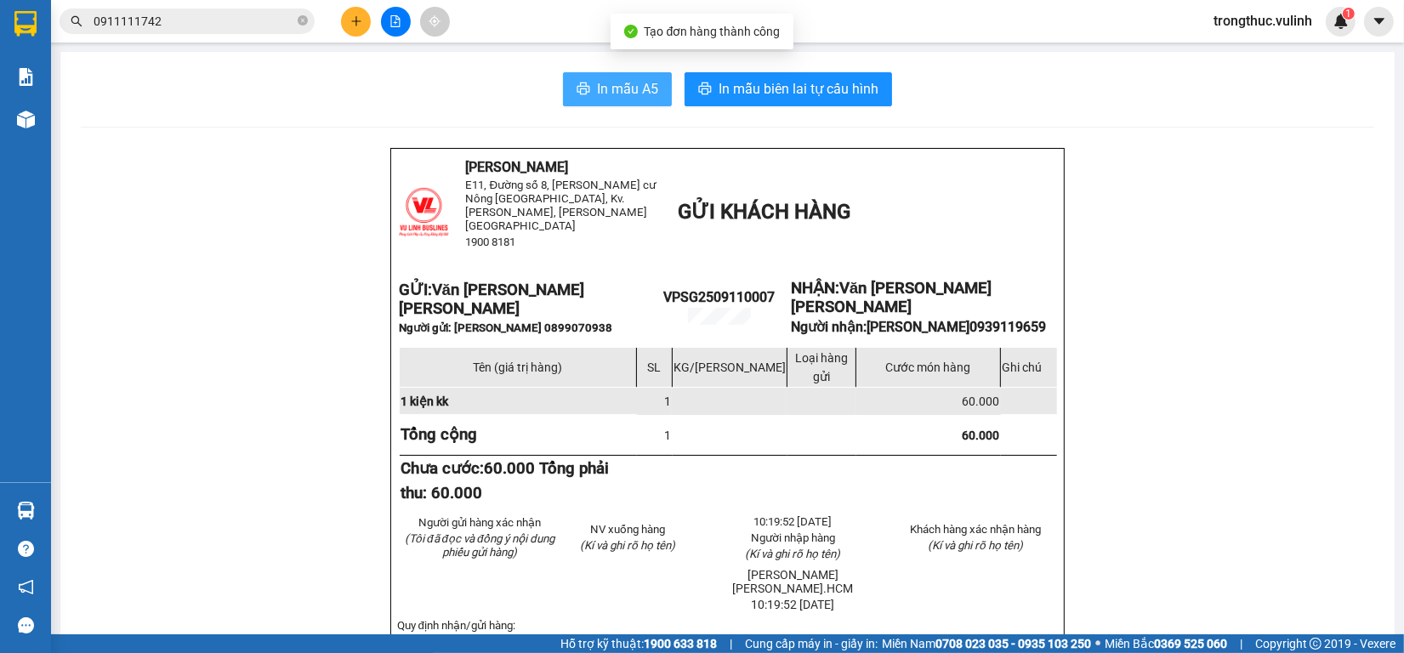
click at [601, 82] on span "In mẫu A5" at bounding box center [627, 88] width 61 height 21
